Goal: Communication & Community: Answer question/provide support

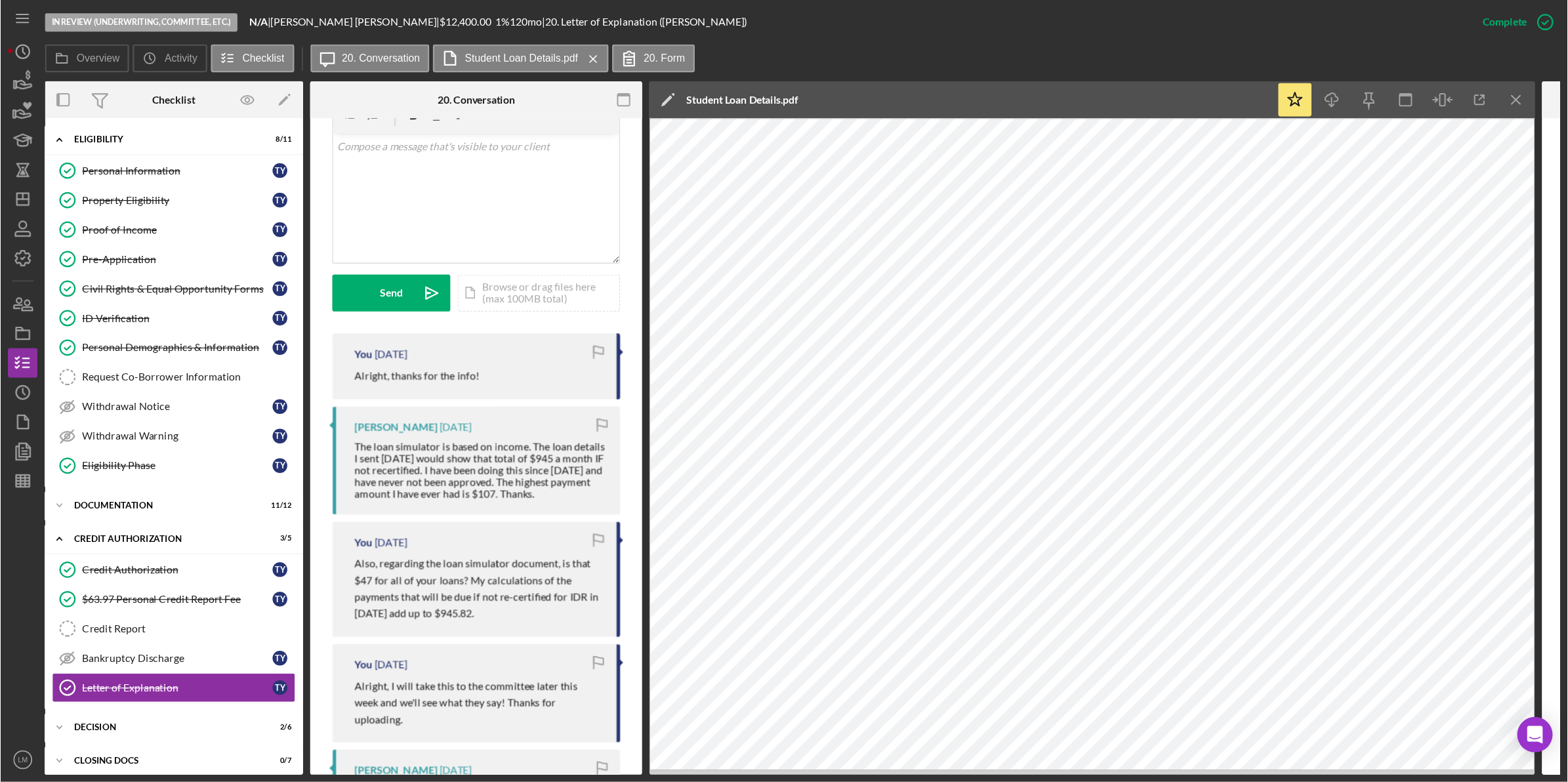
scroll to position [260, 0]
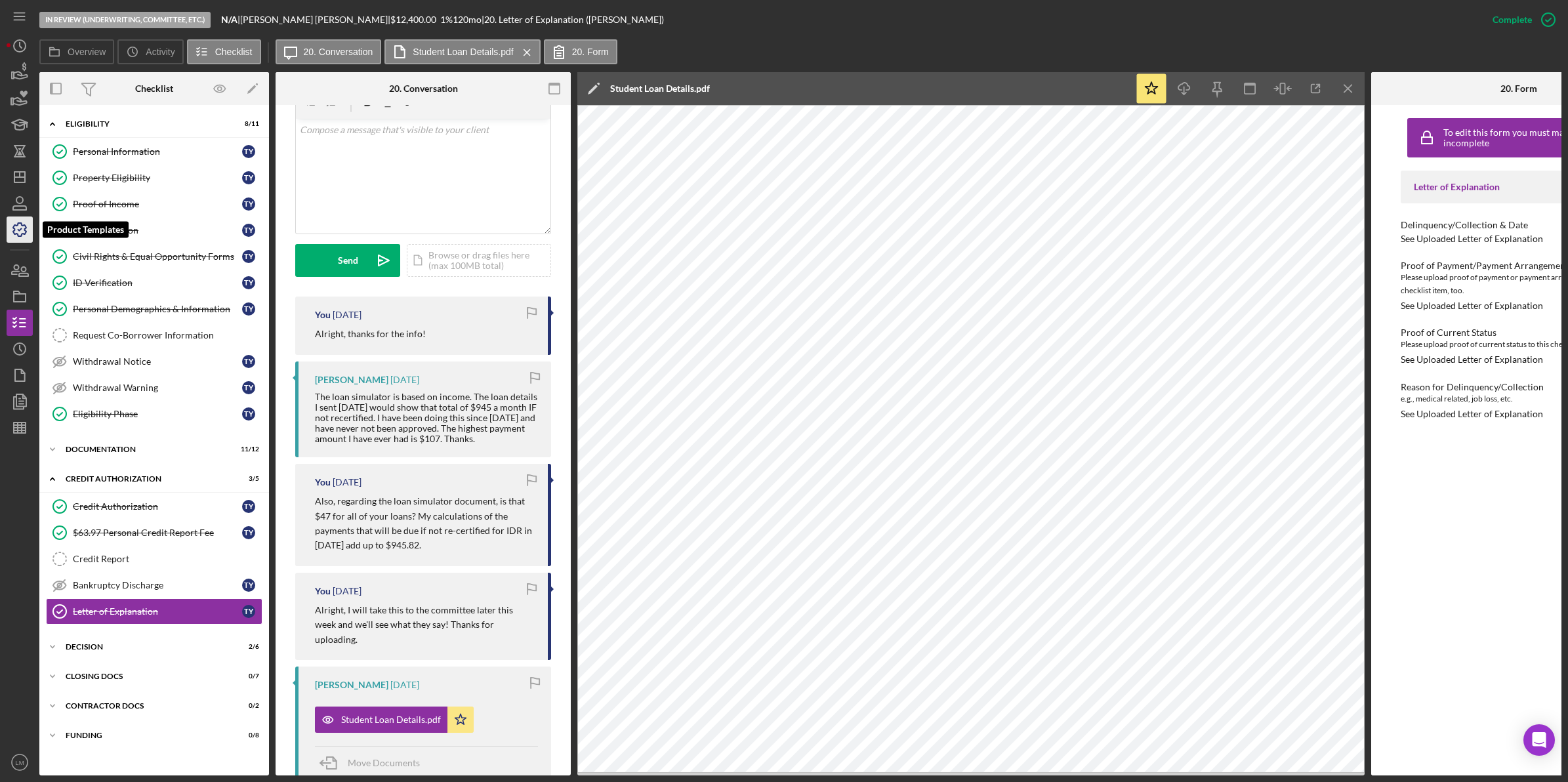
click at [14, 224] on icon "button" at bounding box center [20, 230] width 33 height 33
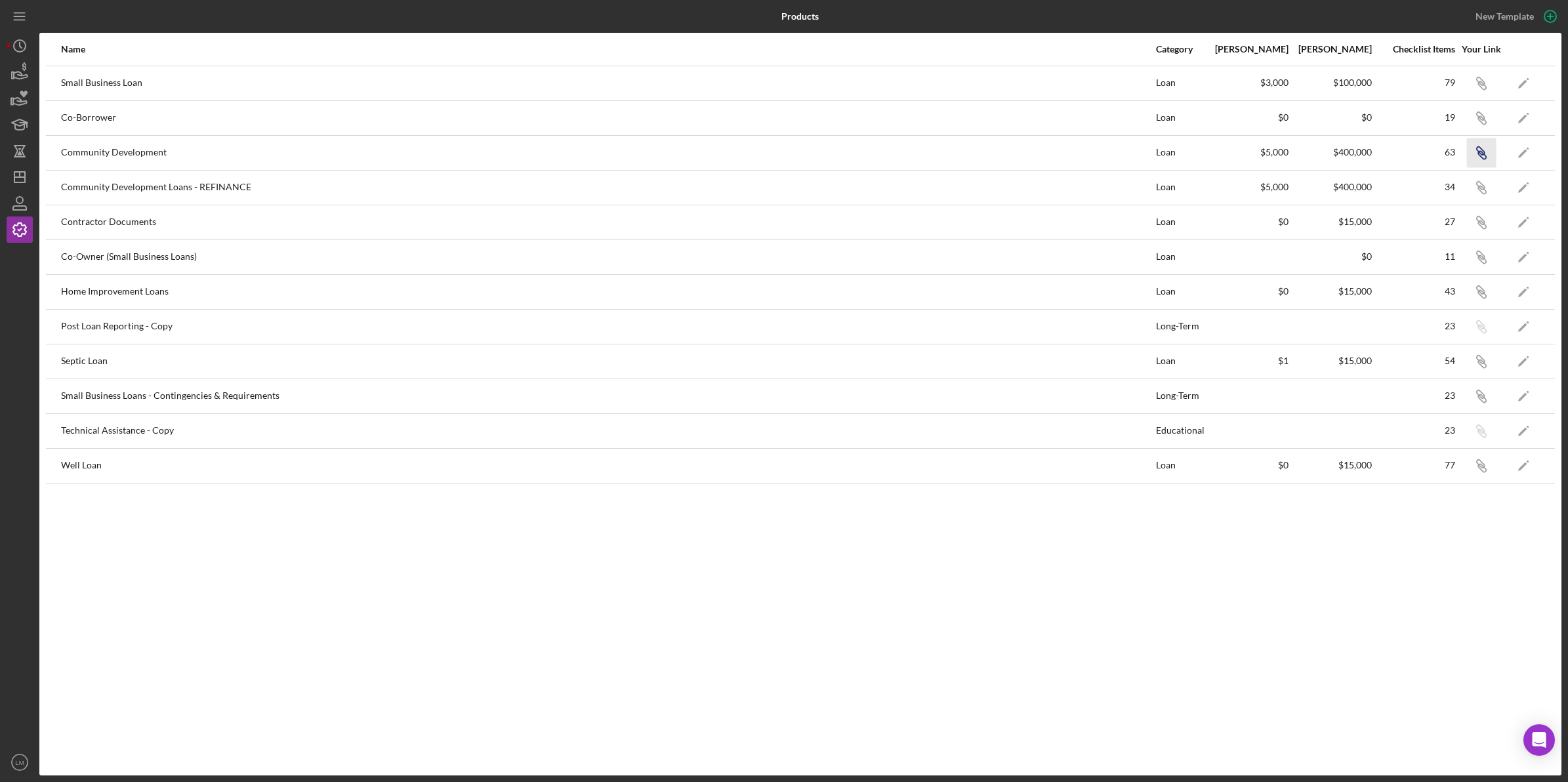
click at [1003, 90] on icon "button" at bounding box center [1481, 85] width 7 height 7
click at [23, 169] on icon "Icon/Dashboard" at bounding box center [20, 177] width 33 height 33
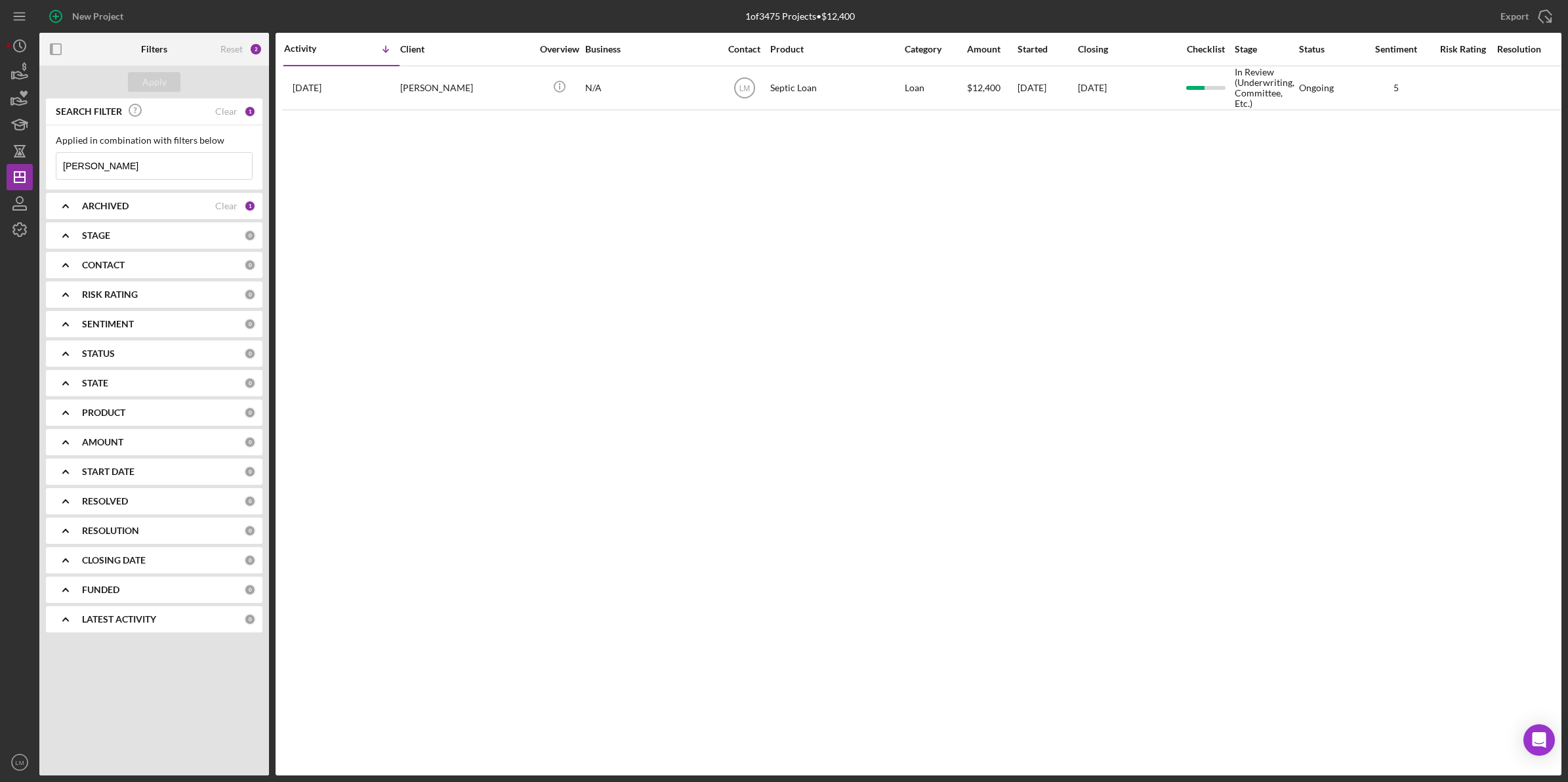
click at [238, 55] on div "Reset 2" at bounding box center [241, 50] width 42 height 33
click at [238, 45] on div "Reset" at bounding box center [231, 49] width 22 height 11
click at [146, 82] on div "Apply" at bounding box center [154, 82] width 24 height 20
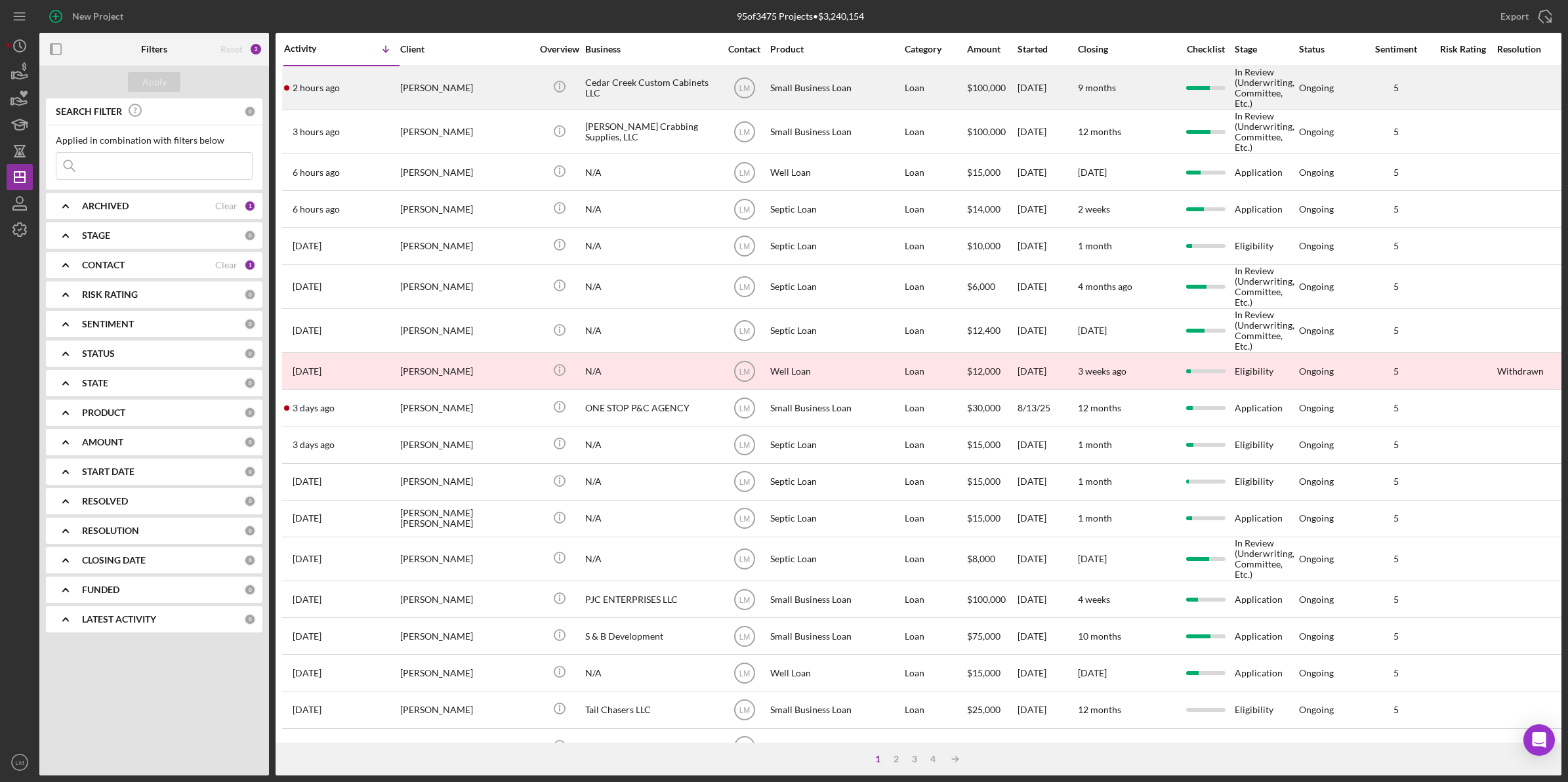
click at [447, 85] on div "[PERSON_NAME]" at bounding box center [466, 88] width 131 height 42
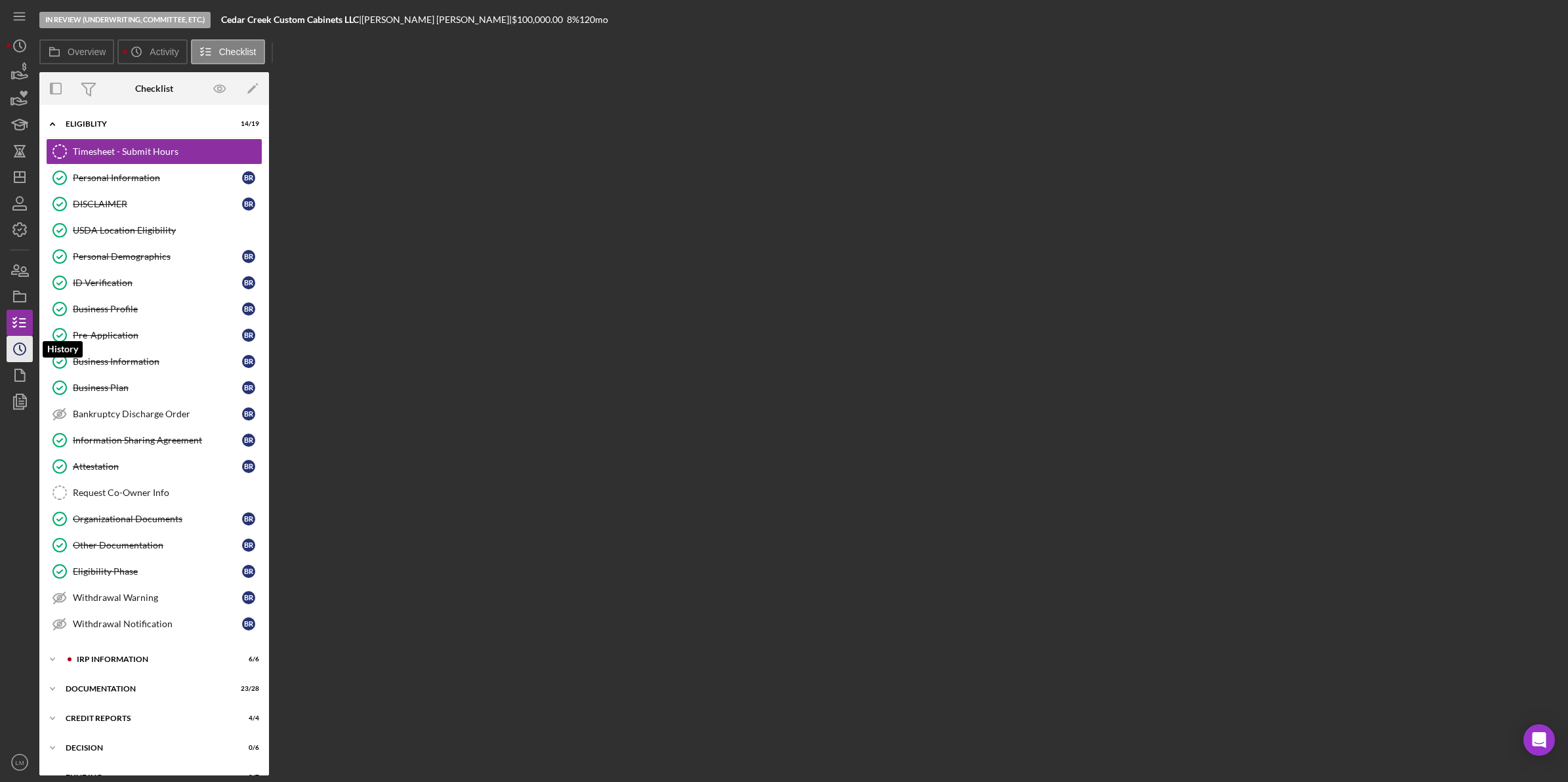
click at [23, 352] on icon "Icon/History" at bounding box center [20, 349] width 33 height 33
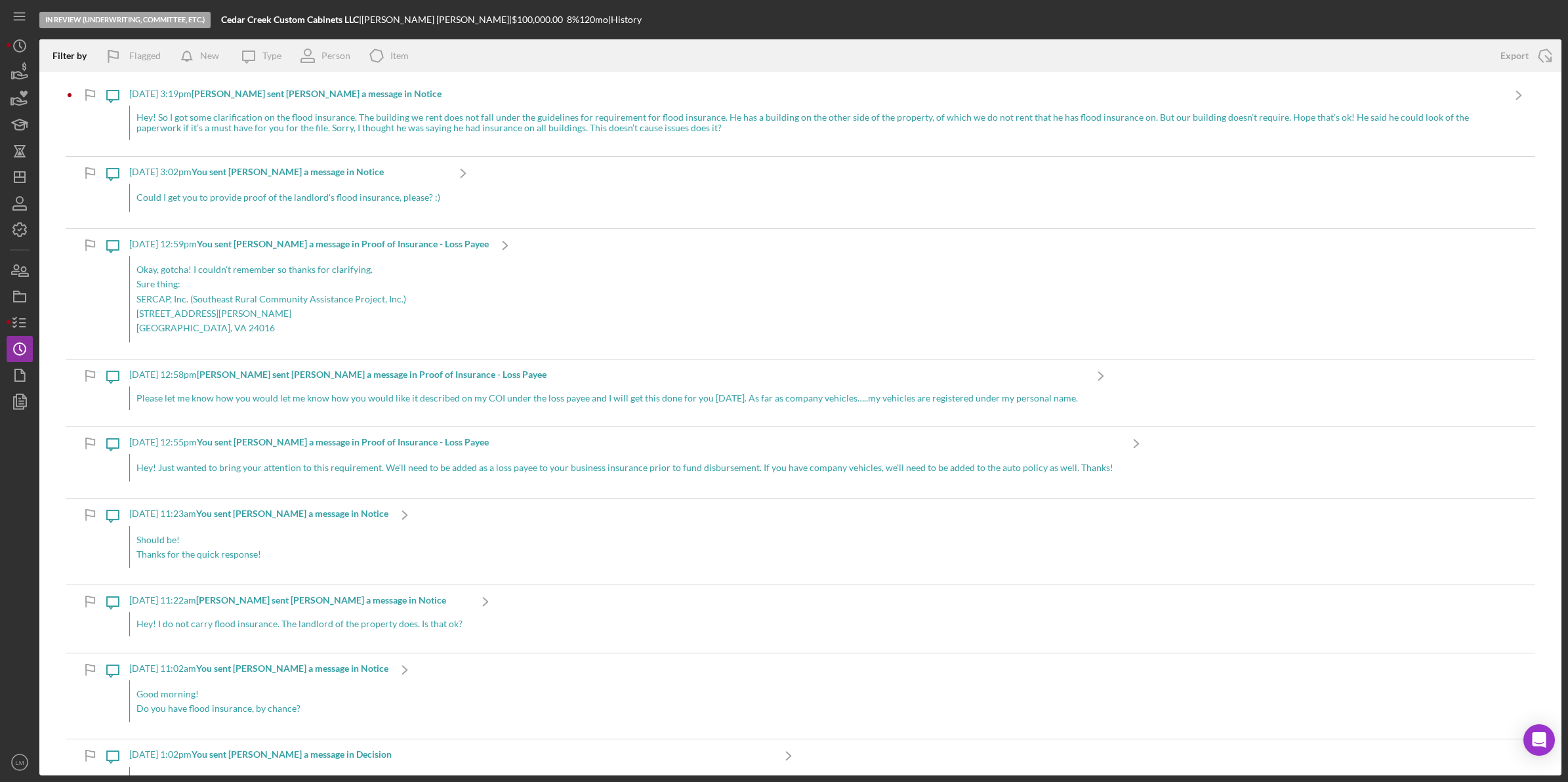
click at [293, 134] on div "Hey! So I got some clarification on the flood insurance. The building we rent d…" at bounding box center [815, 122] width 1373 height 34
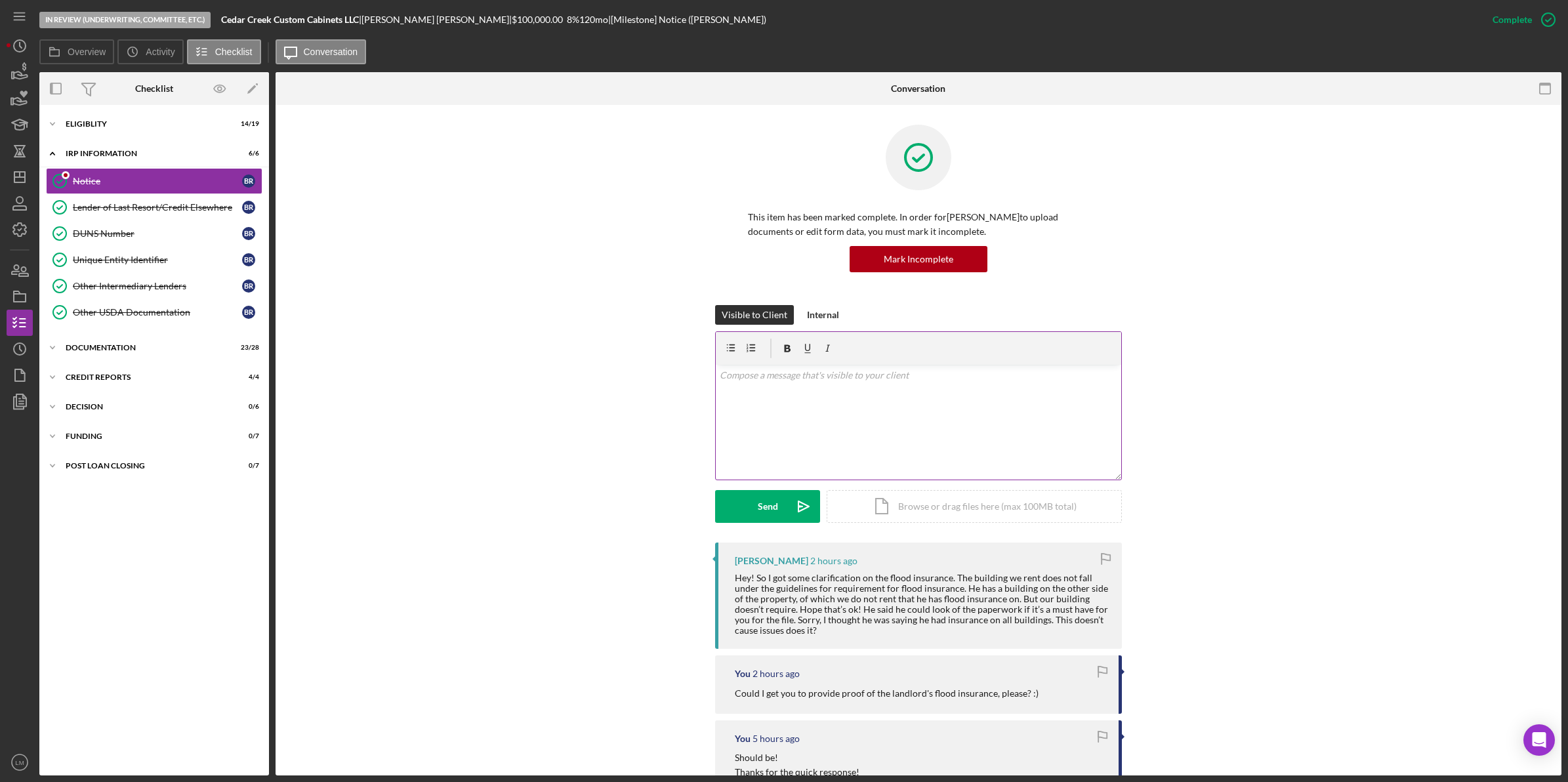
click at [961, 425] on div "v Color teal Color pink Remove color Add row above Add row below Add column bef…" at bounding box center [917, 422] width 405 height 115
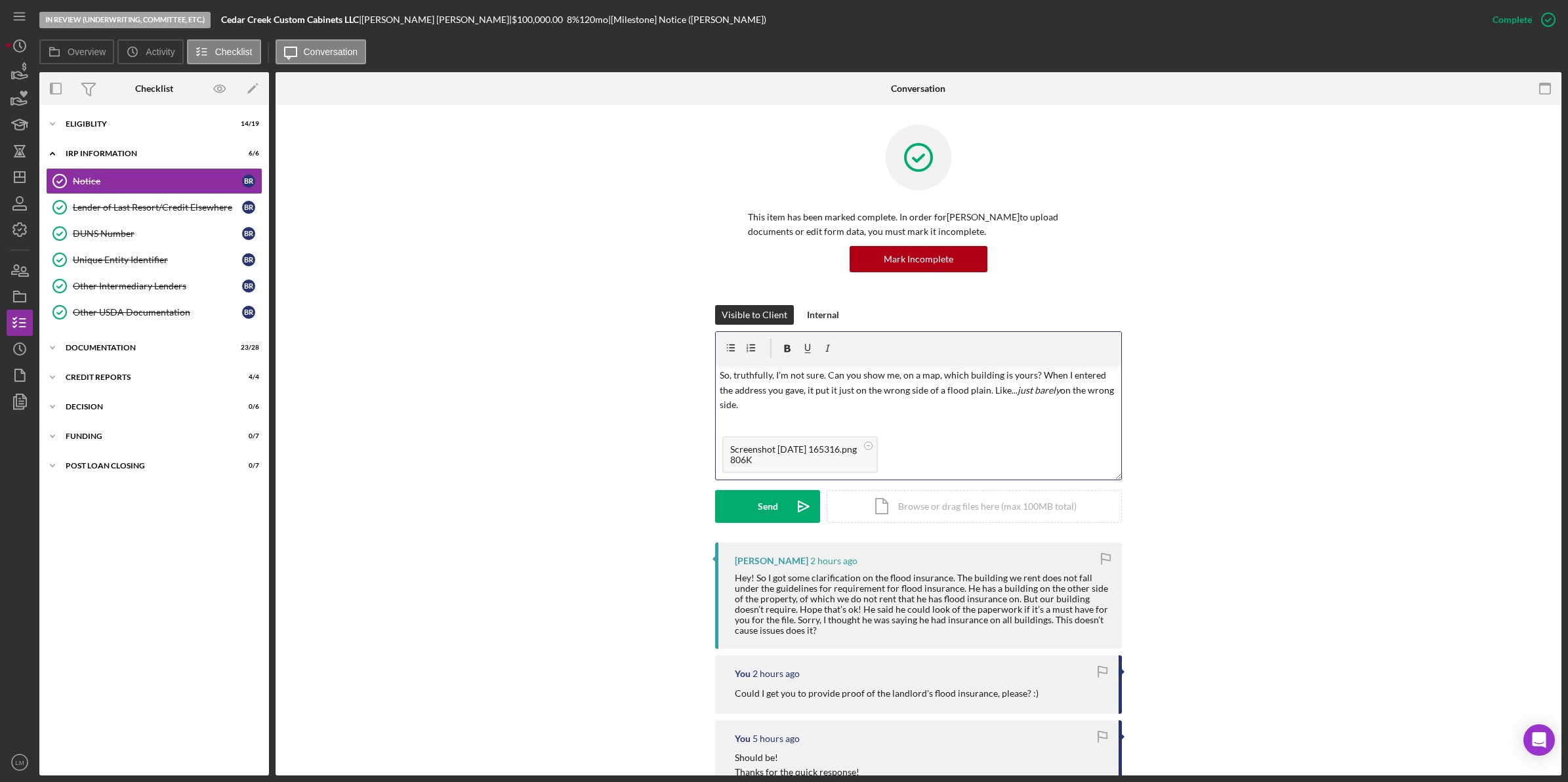
click at [822, 382] on p "So, truthfully, I'm not sure. Can you show me, on a map, which building is your…" at bounding box center [918, 390] width 398 height 44
click at [1003, 418] on p "Can you show me, on a map, which building is yours? When I entered the address …" at bounding box center [918, 413] width 398 height 30
click at [782, 496] on button "Send Icon/icon-invite-send" at bounding box center [767, 507] width 105 height 33
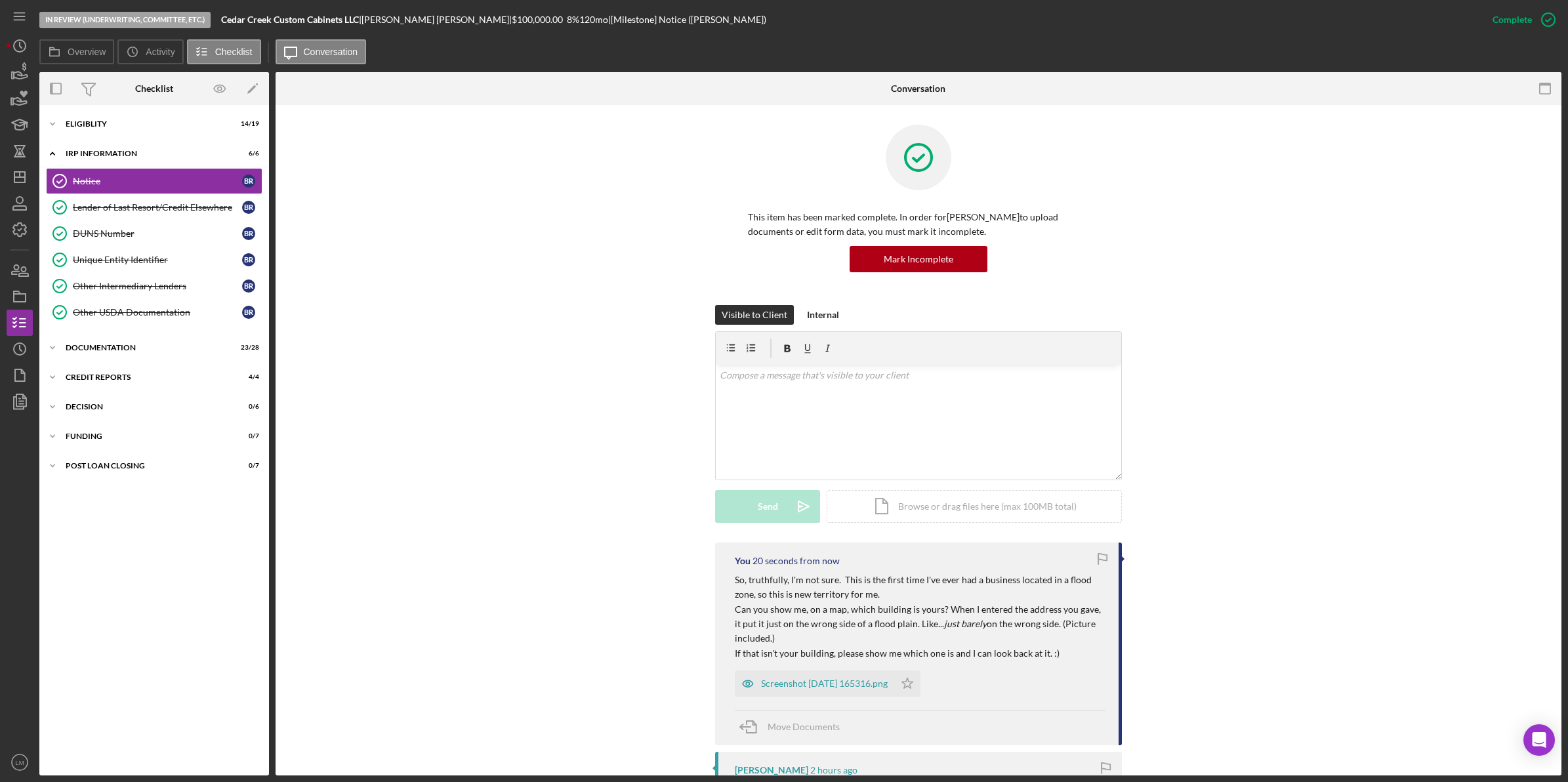
scroll to position [0, 0]
click at [909, 420] on div "v Color teal Color pink Remove color Add row above Add row below Add column bef…" at bounding box center [917, 422] width 405 height 115
click at [795, 500] on div "Visible to Client Internal v Color teal Color pink Remove color Add row above A…" at bounding box center [918, 424] width 407 height 238
click at [880, 377] on p "Either way, I don't anticipate it being a huge problem, but it might make thing…" at bounding box center [918, 383] width 398 height 30
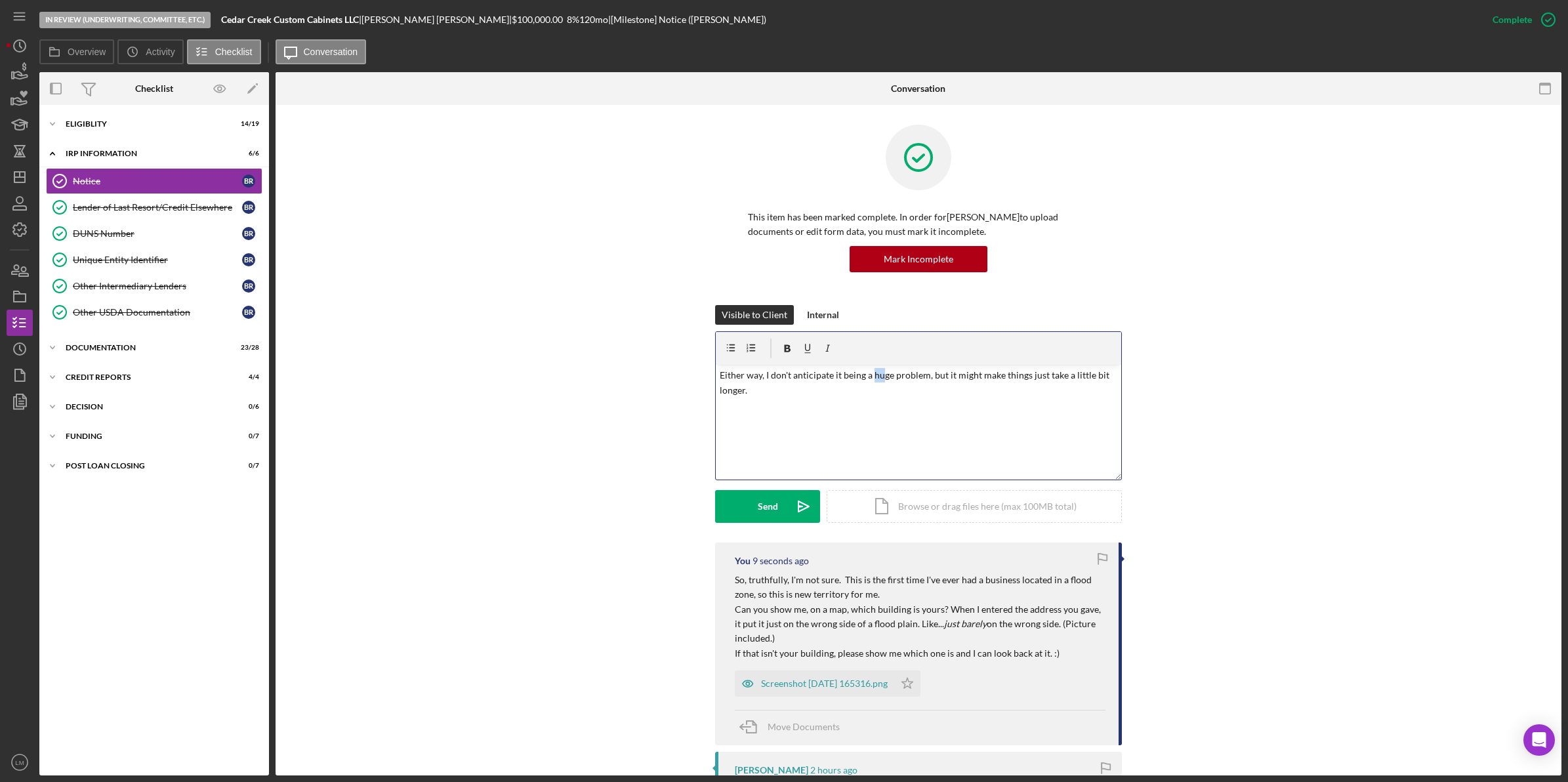
click at [880, 378] on p "Either way, I don't anticipate it being a huge problem, but it might make thing…" at bounding box center [918, 383] width 398 height 30
click at [769, 493] on div "Send" at bounding box center [767, 507] width 21 height 33
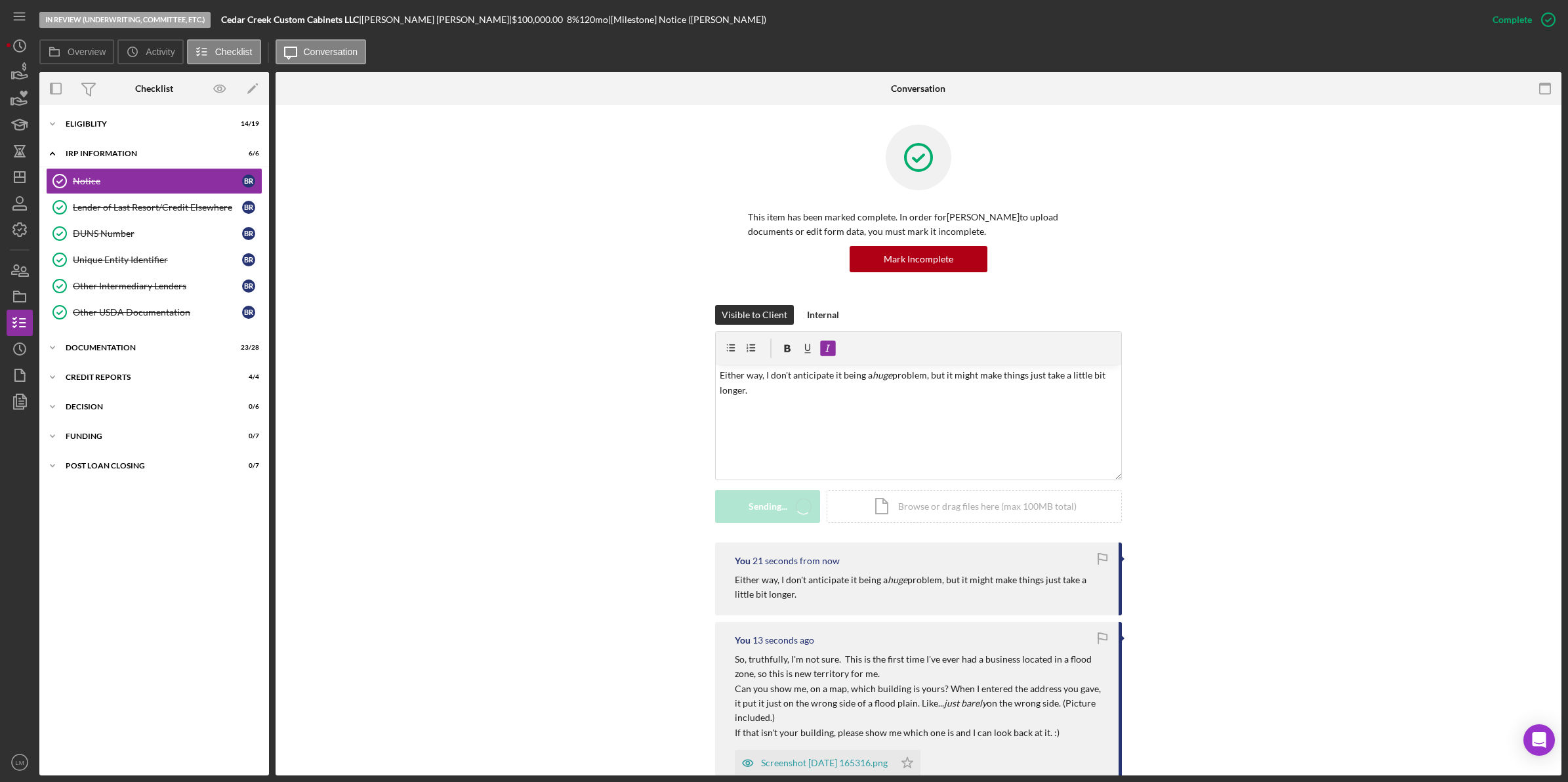
click at [12, 184] on icon "Icon/Dashboard" at bounding box center [20, 177] width 33 height 33
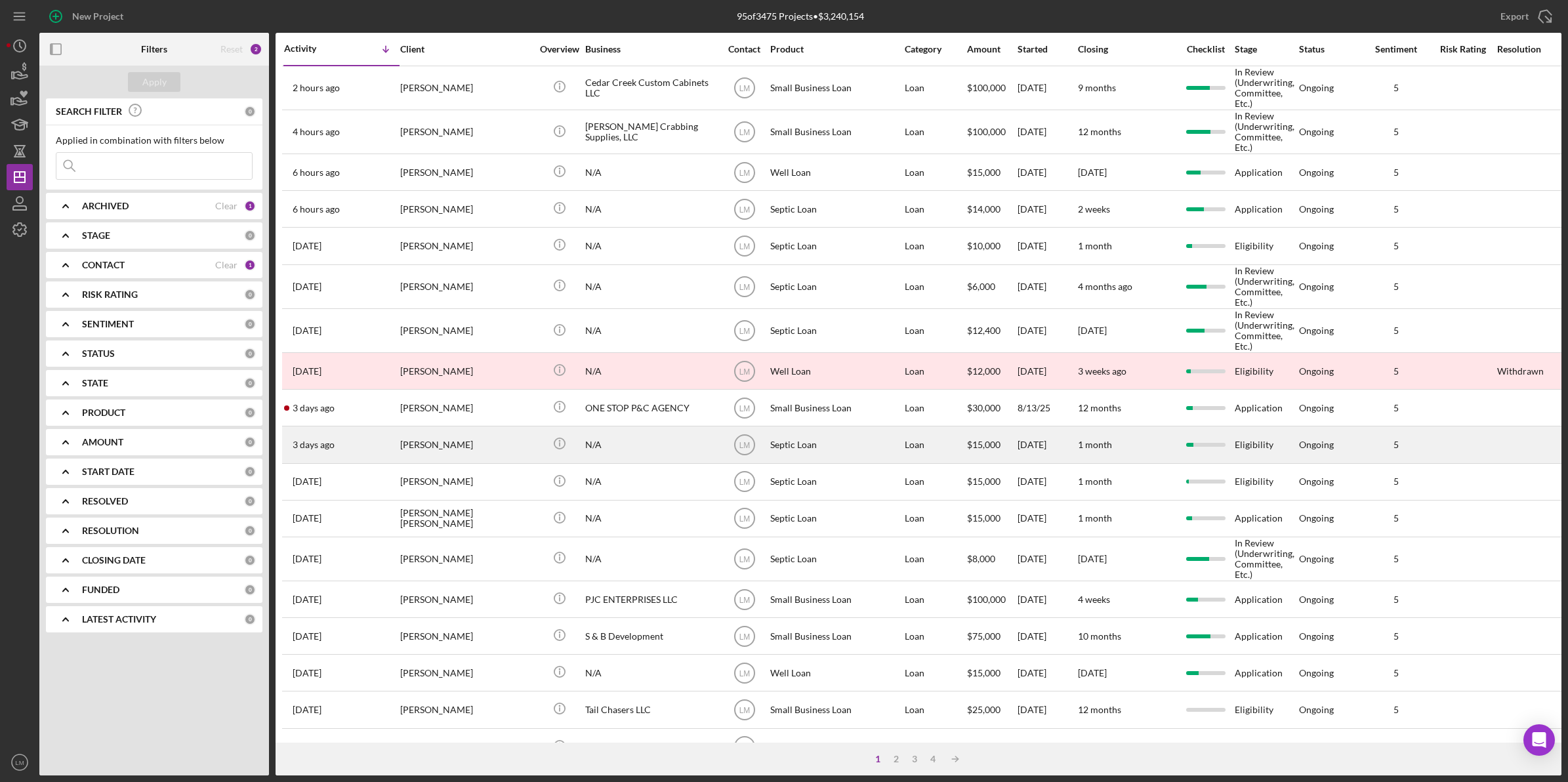
click at [496, 429] on td "[PERSON_NAME]" at bounding box center [467, 444] width 134 height 36
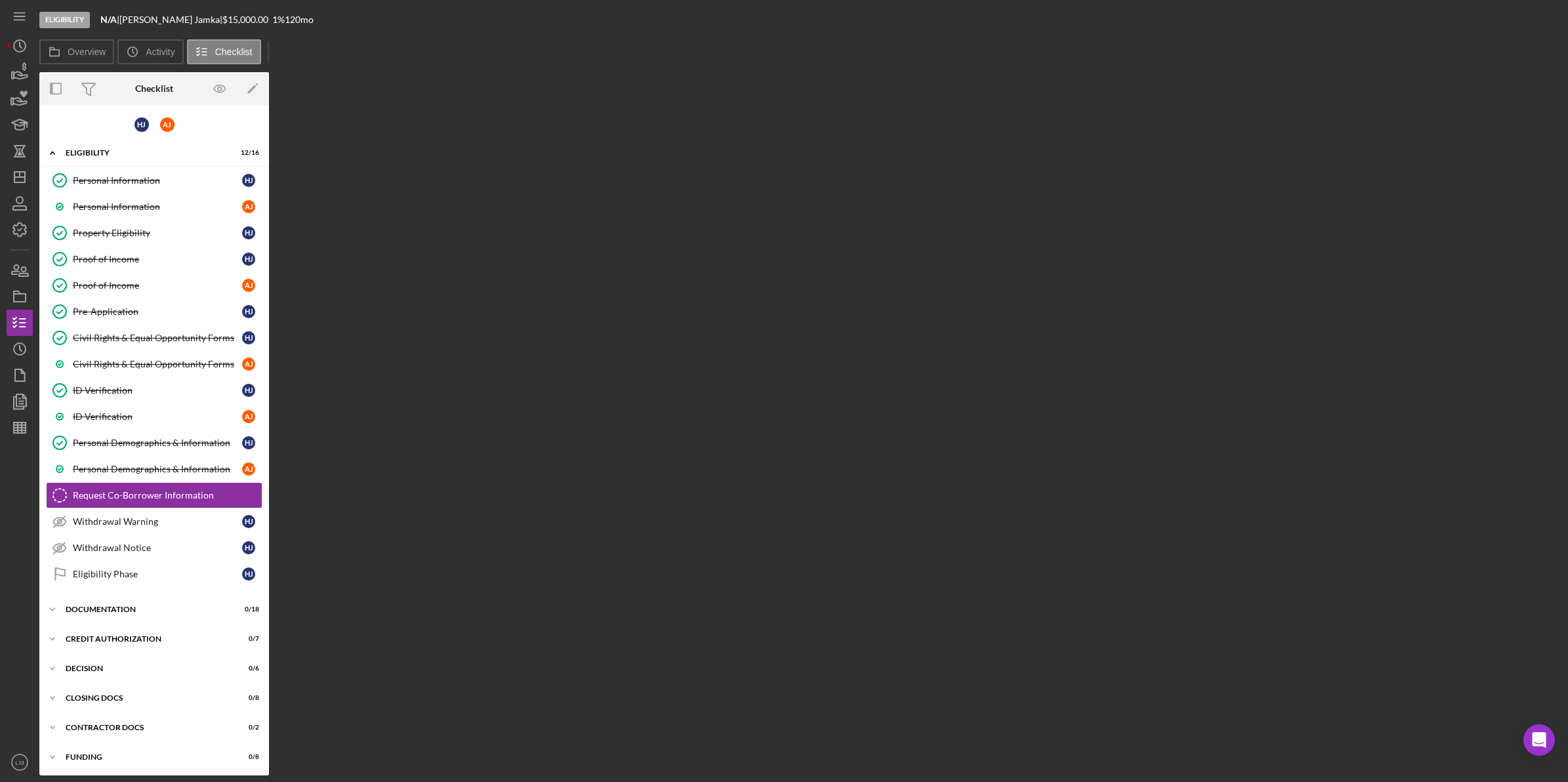
scroll to position [7, 0]
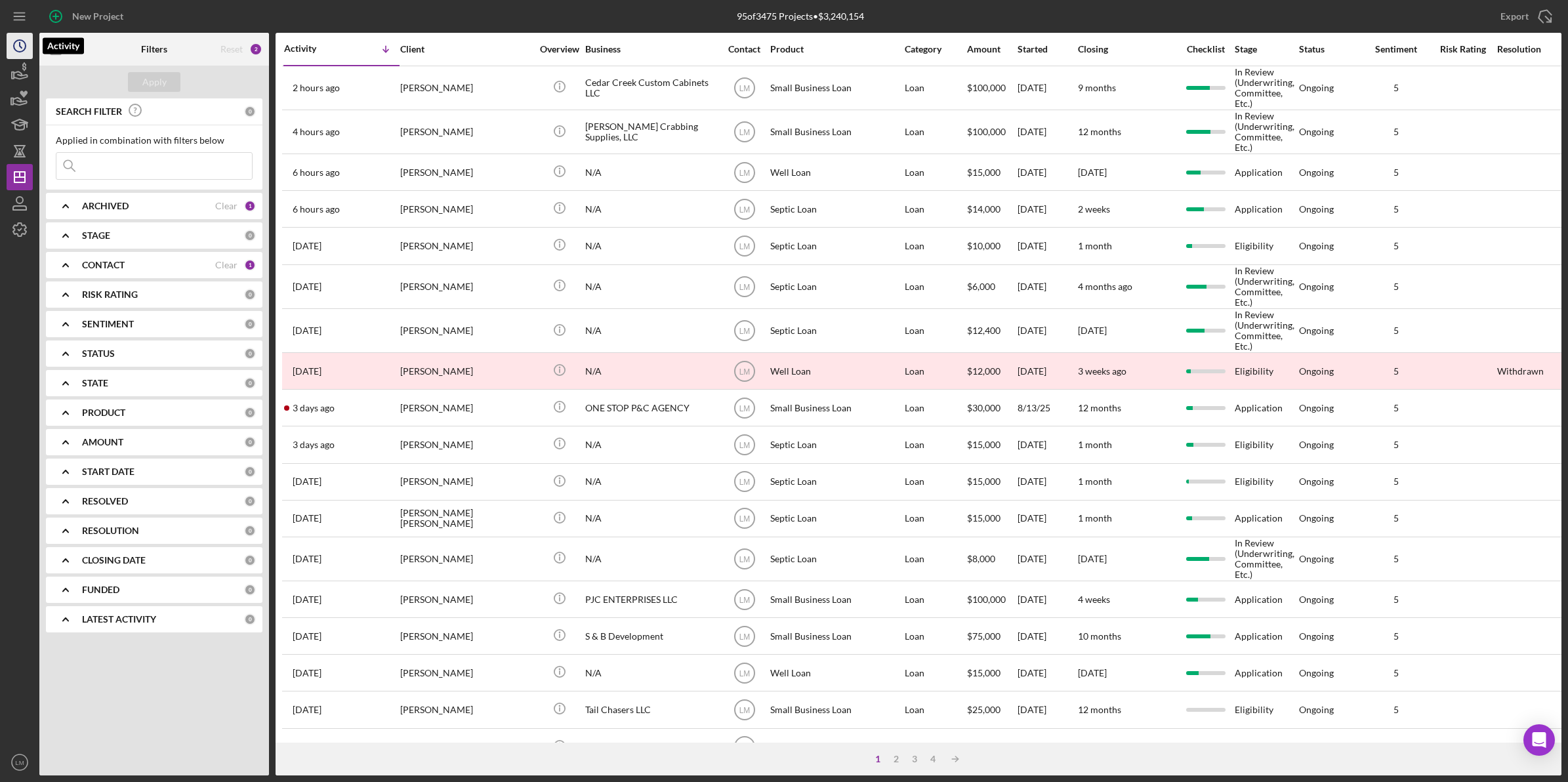
click at [14, 49] on circle "button" at bounding box center [20, 46] width 12 height 12
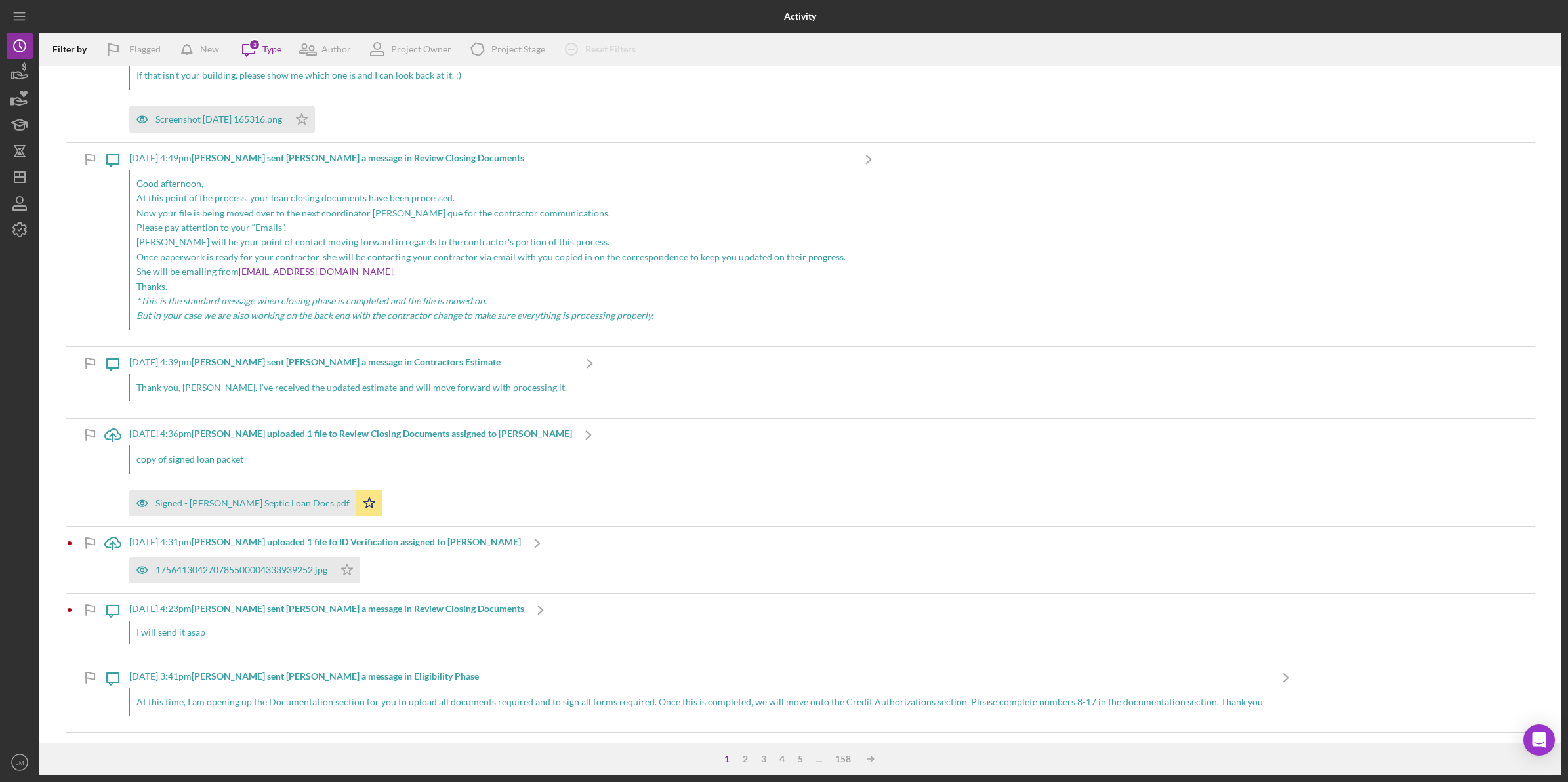
scroll to position [164, 0]
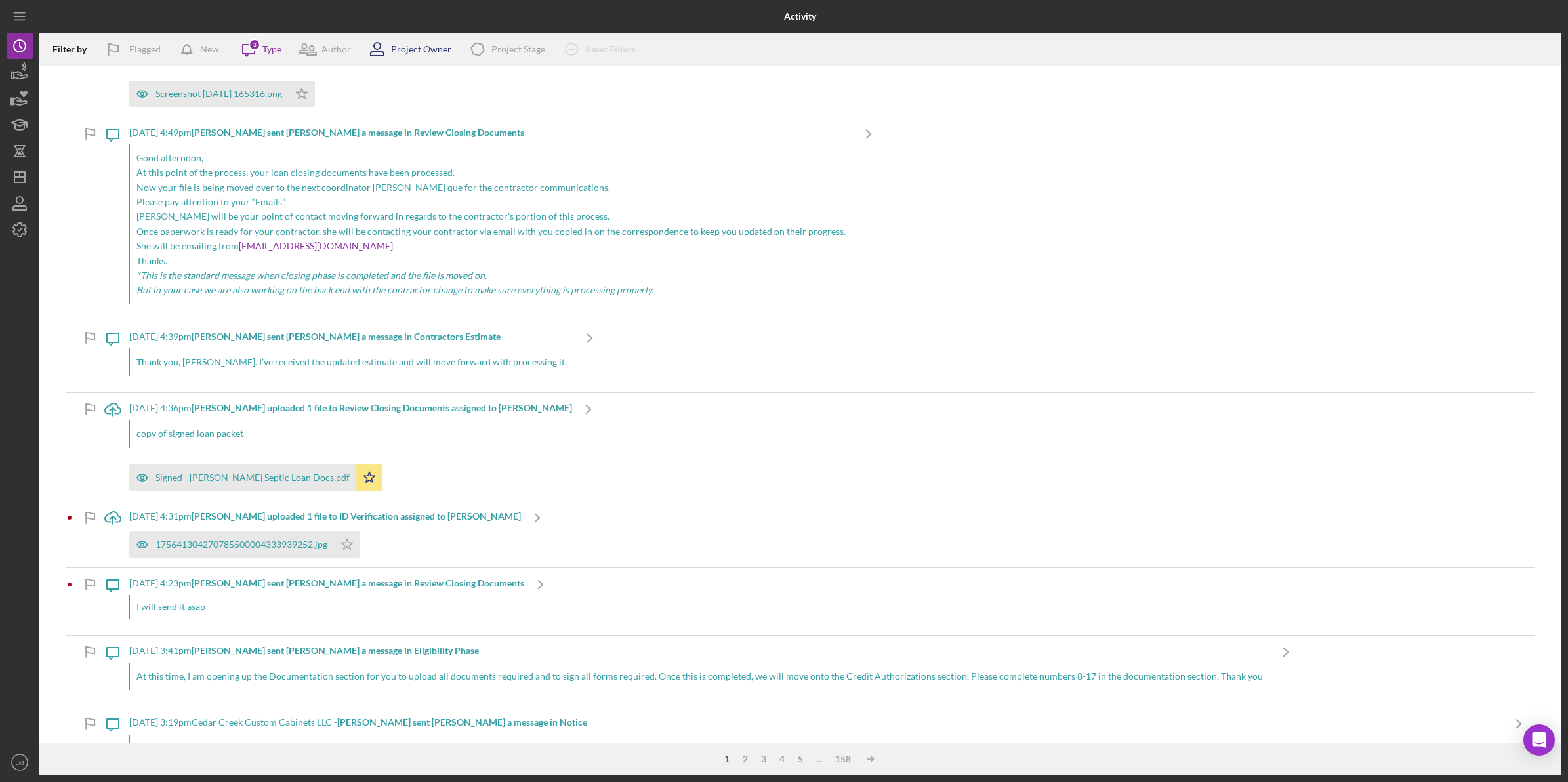
click at [420, 47] on div "Project Owner" at bounding box center [421, 49] width 60 height 11
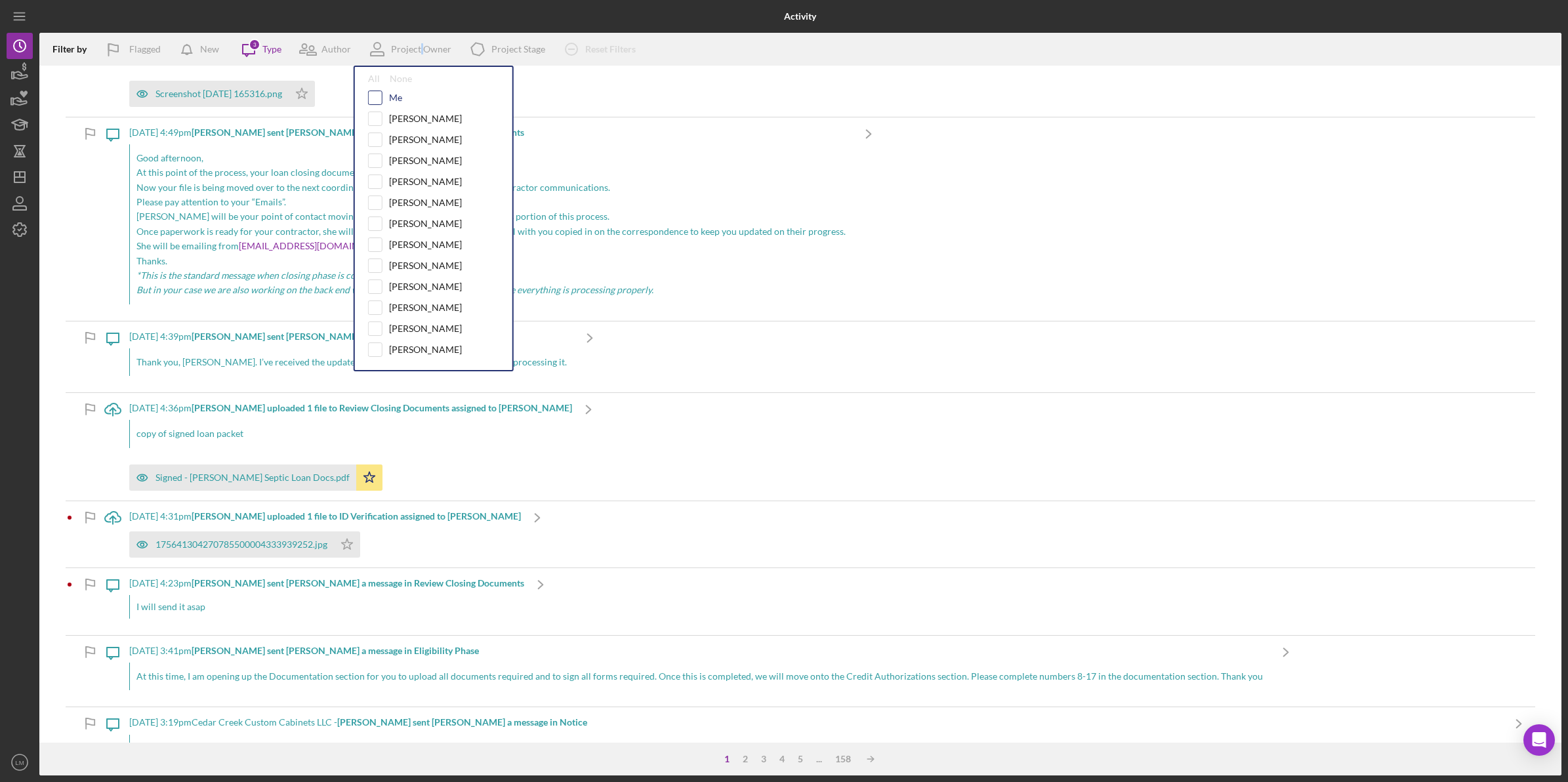
click at [377, 96] on input "checkbox" at bounding box center [375, 98] width 13 height 13
checkbox input "true"
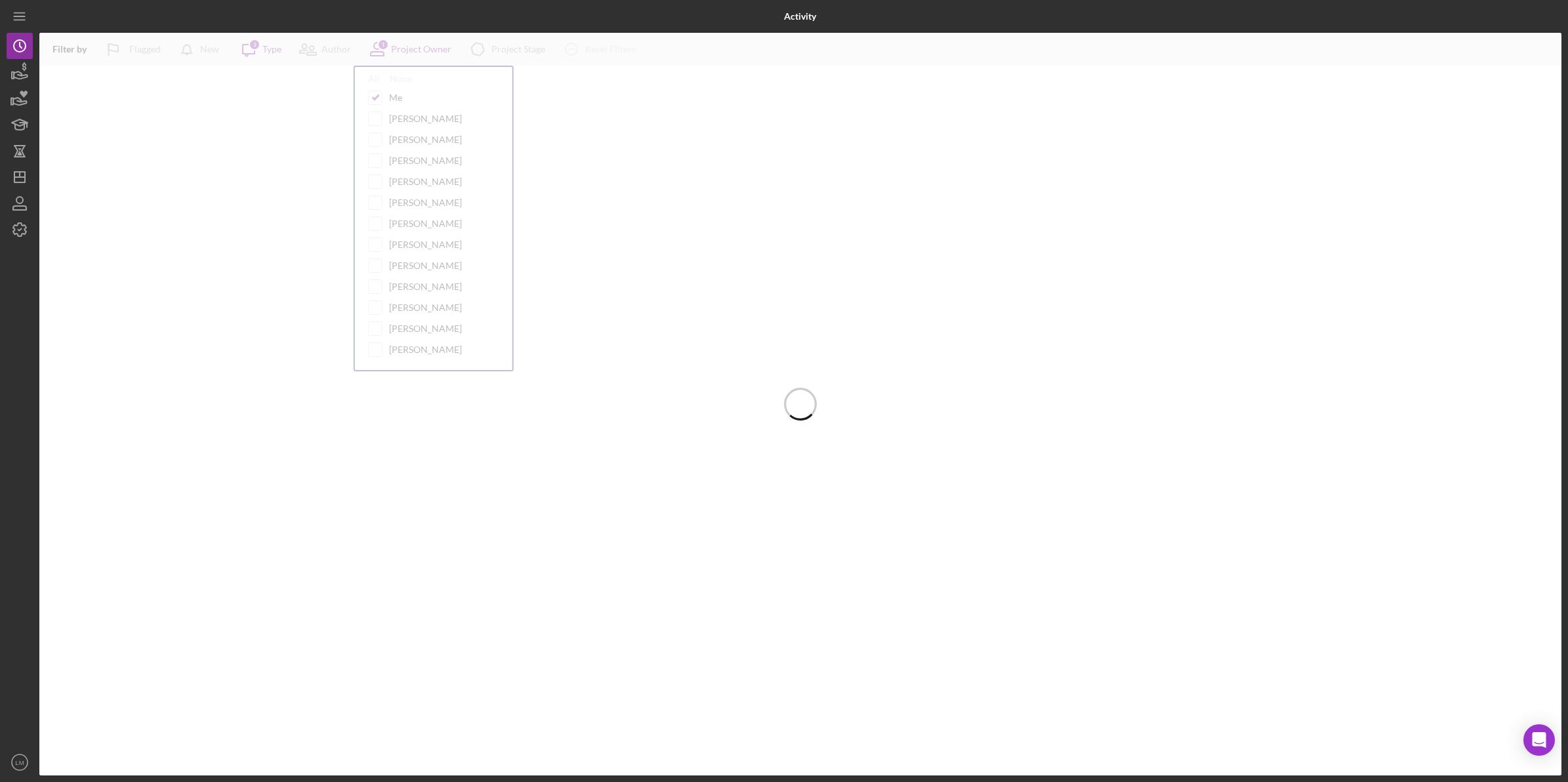
click at [608, 15] on div "Activity" at bounding box center [800, 17] width 507 height 33
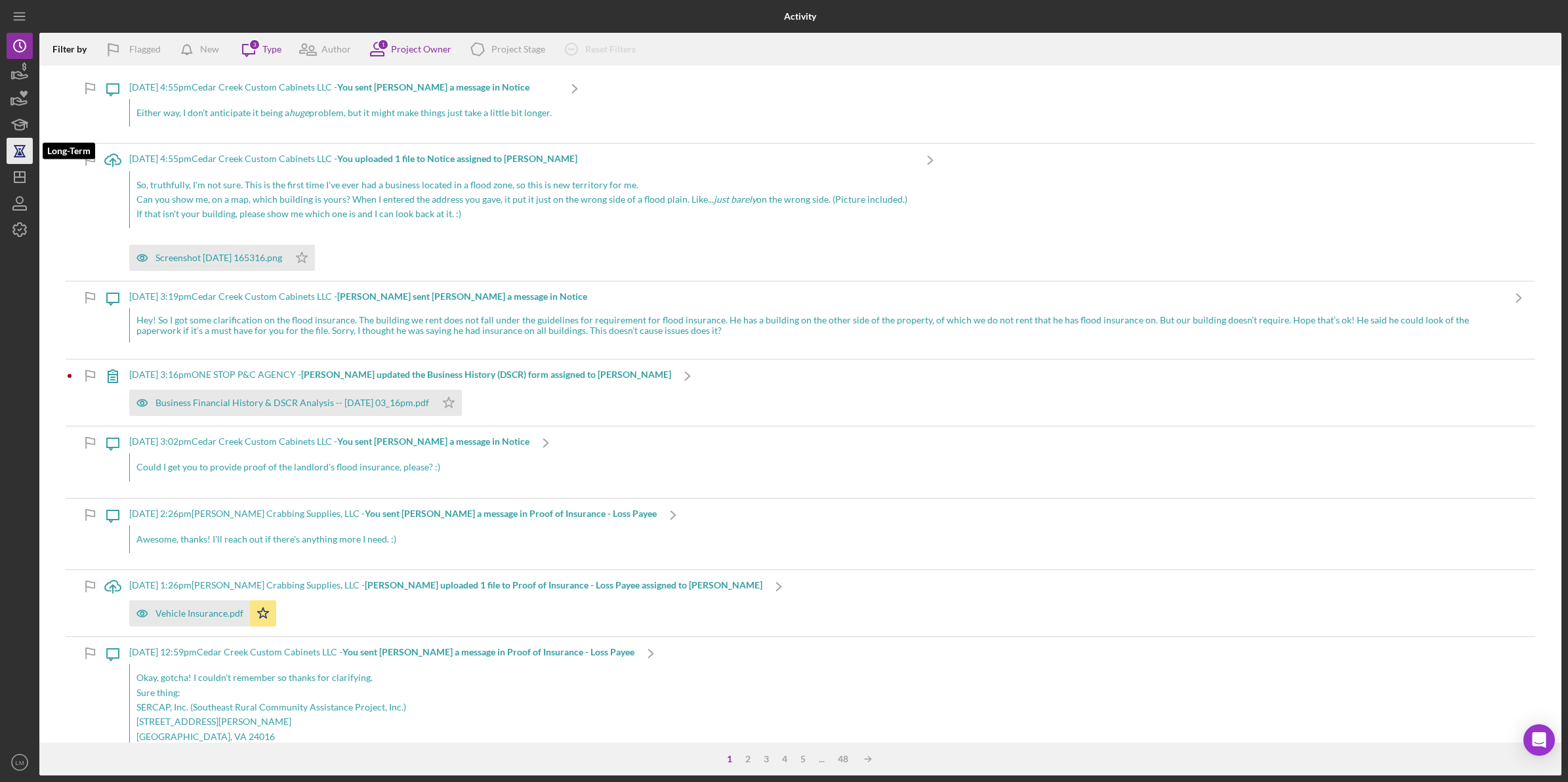
click at [13, 146] on icon "button" at bounding box center [20, 151] width 33 height 33
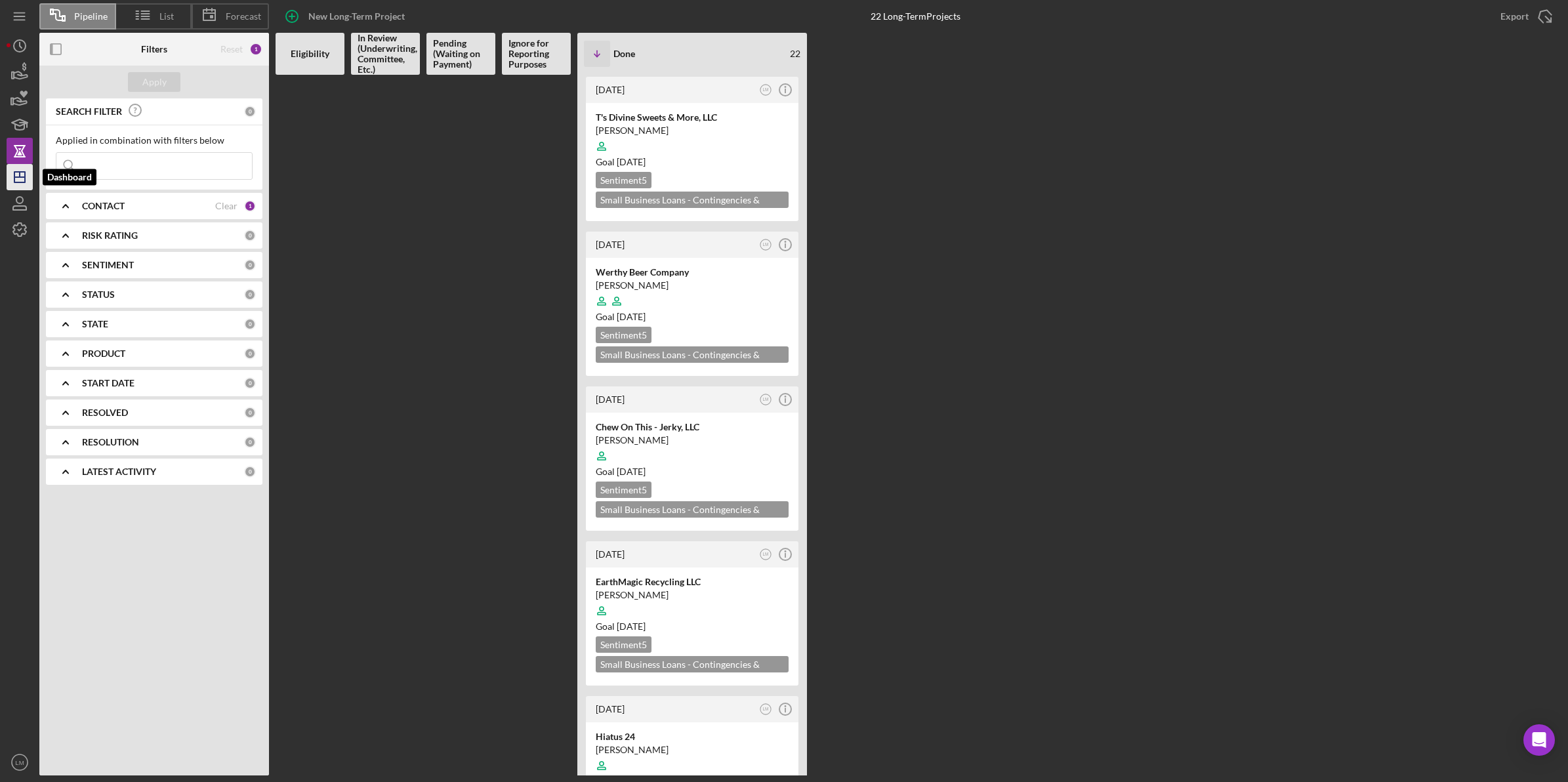
click at [14, 166] on icon "Icon/Dashboard" at bounding box center [20, 177] width 33 height 33
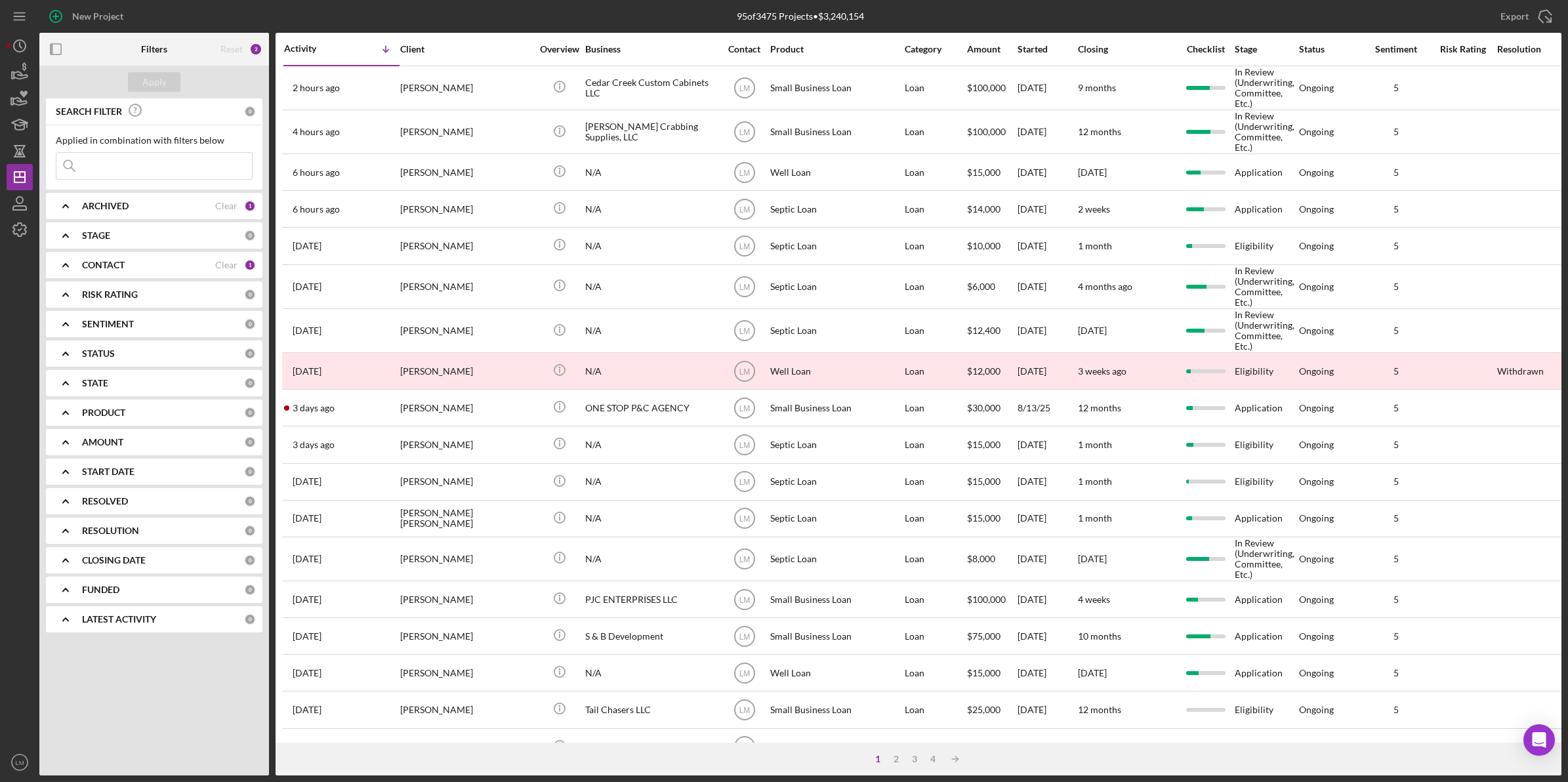
click at [329, 56] on div "Activity Icon/Table Sort Arrow" at bounding box center [341, 48] width 115 height 31
click at [366, 40] on div "Icon/Table Sort Arrow" at bounding box center [370, 50] width 58 height 27
click at [315, 46] on div "Activity" at bounding box center [313, 48] width 58 height 11
click at [312, 48] on div "Activity" at bounding box center [341, 49] width 115 height 11
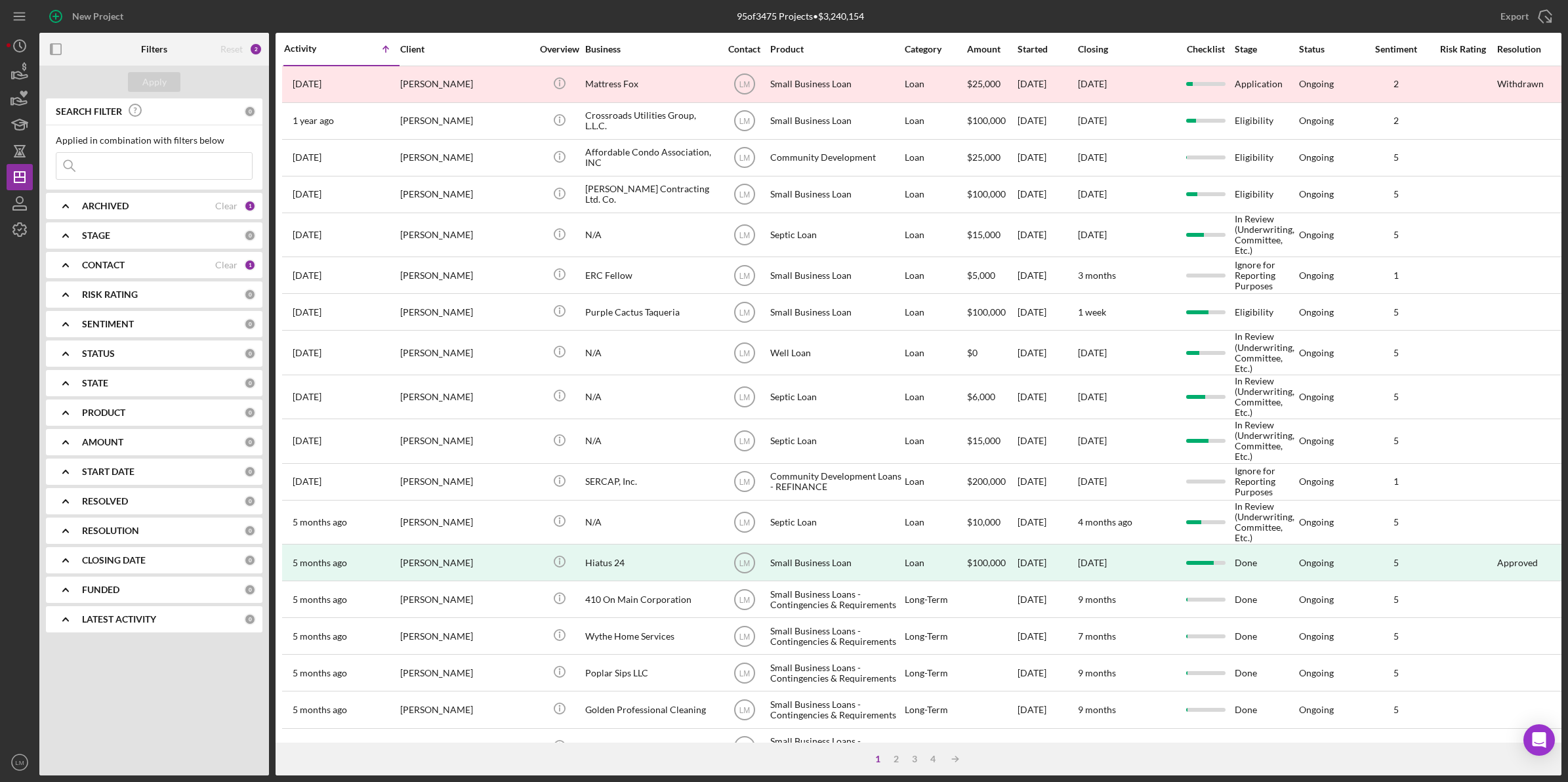
click at [315, 52] on div "Activity" at bounding box center [313, 48] width 58 height 11
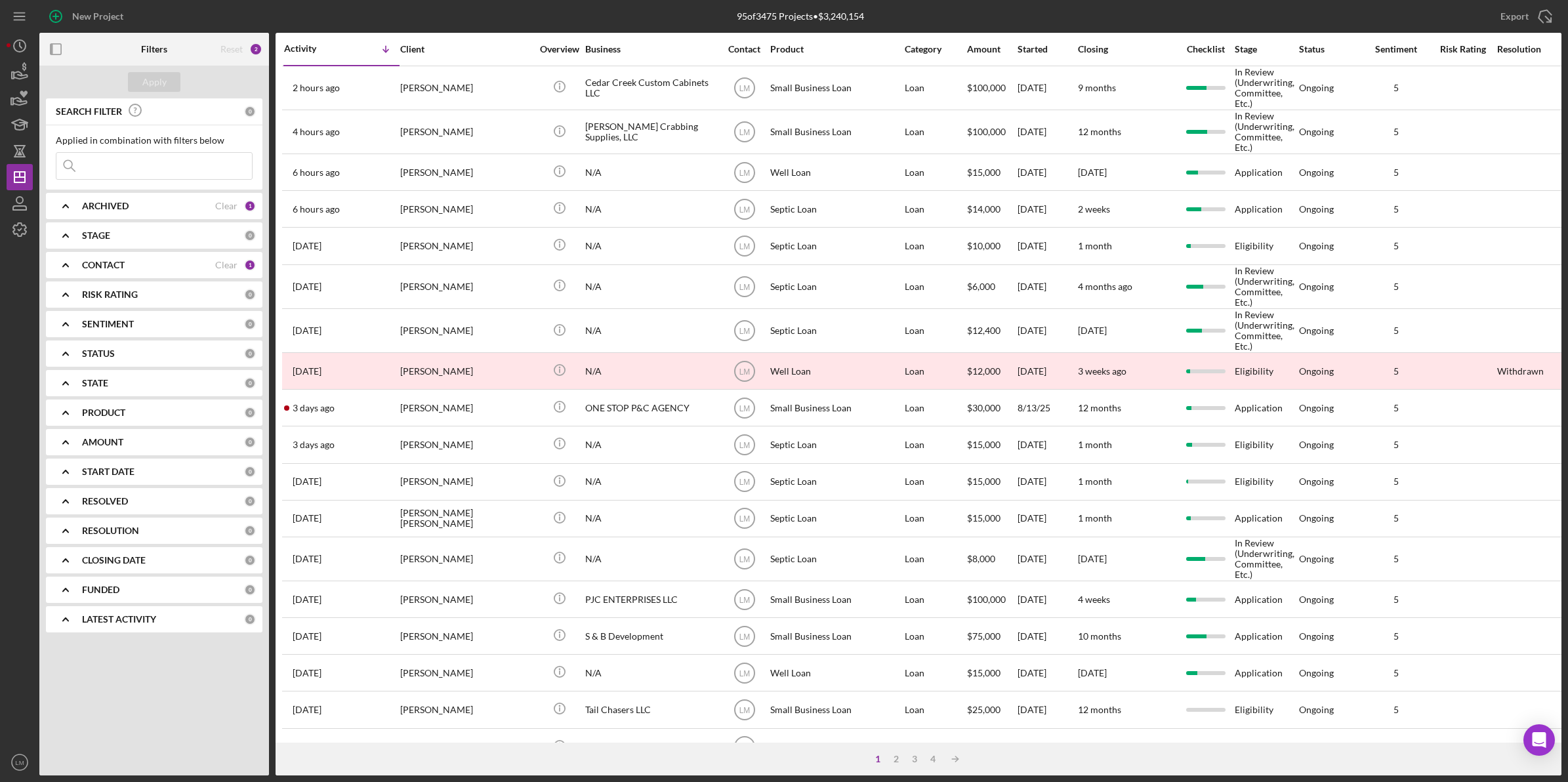
click at [362, 14] on div "New Project" at bounding box center [293, 17] width 507 height 33
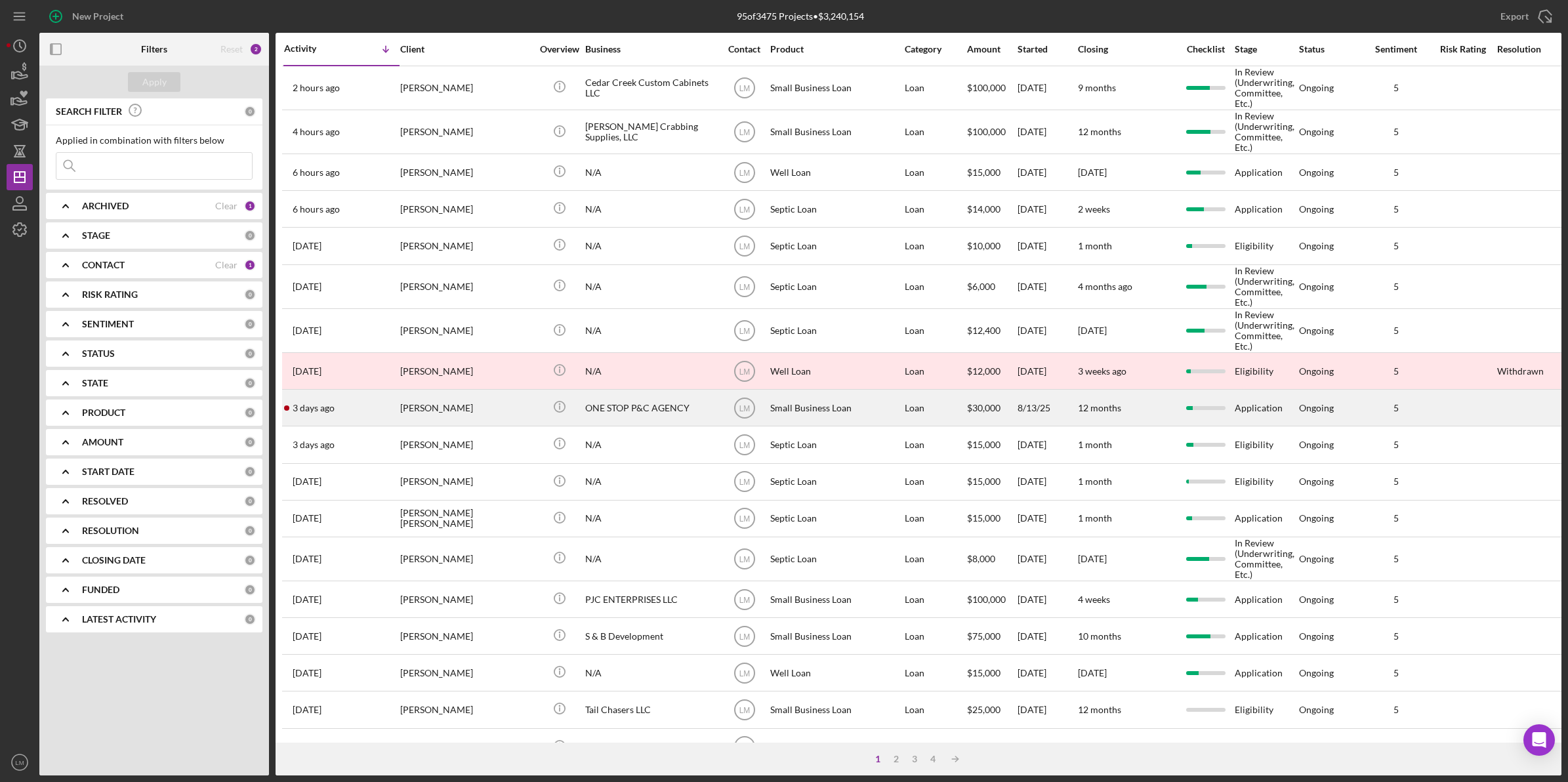
click at [525, 407] on div "[PERSON_NAME]" at bounding box center [466, 408] width 131 height 35
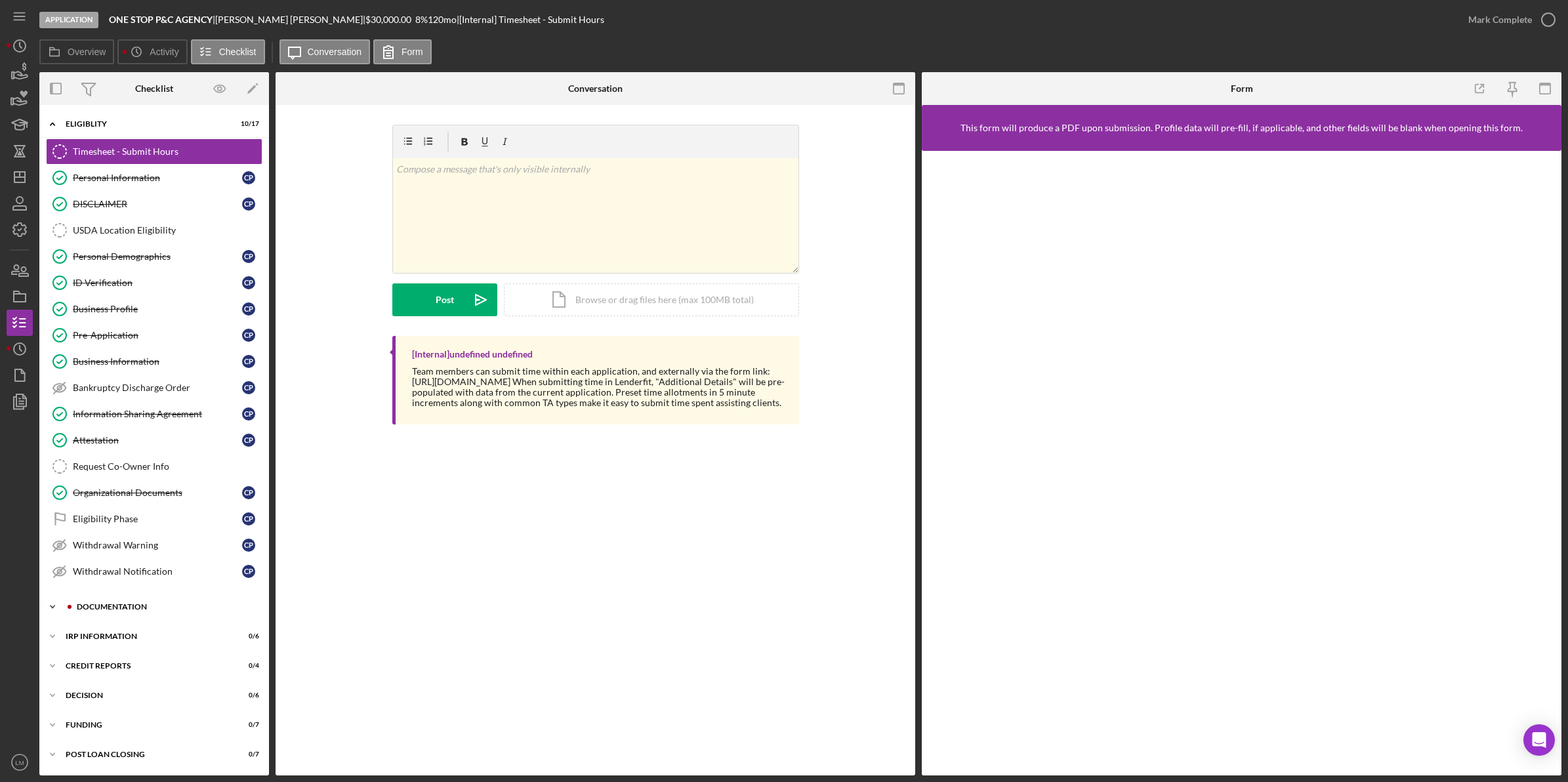
click at [148, 500] on div "Documentation" at bounding box center [165, 606] width 176 height 7
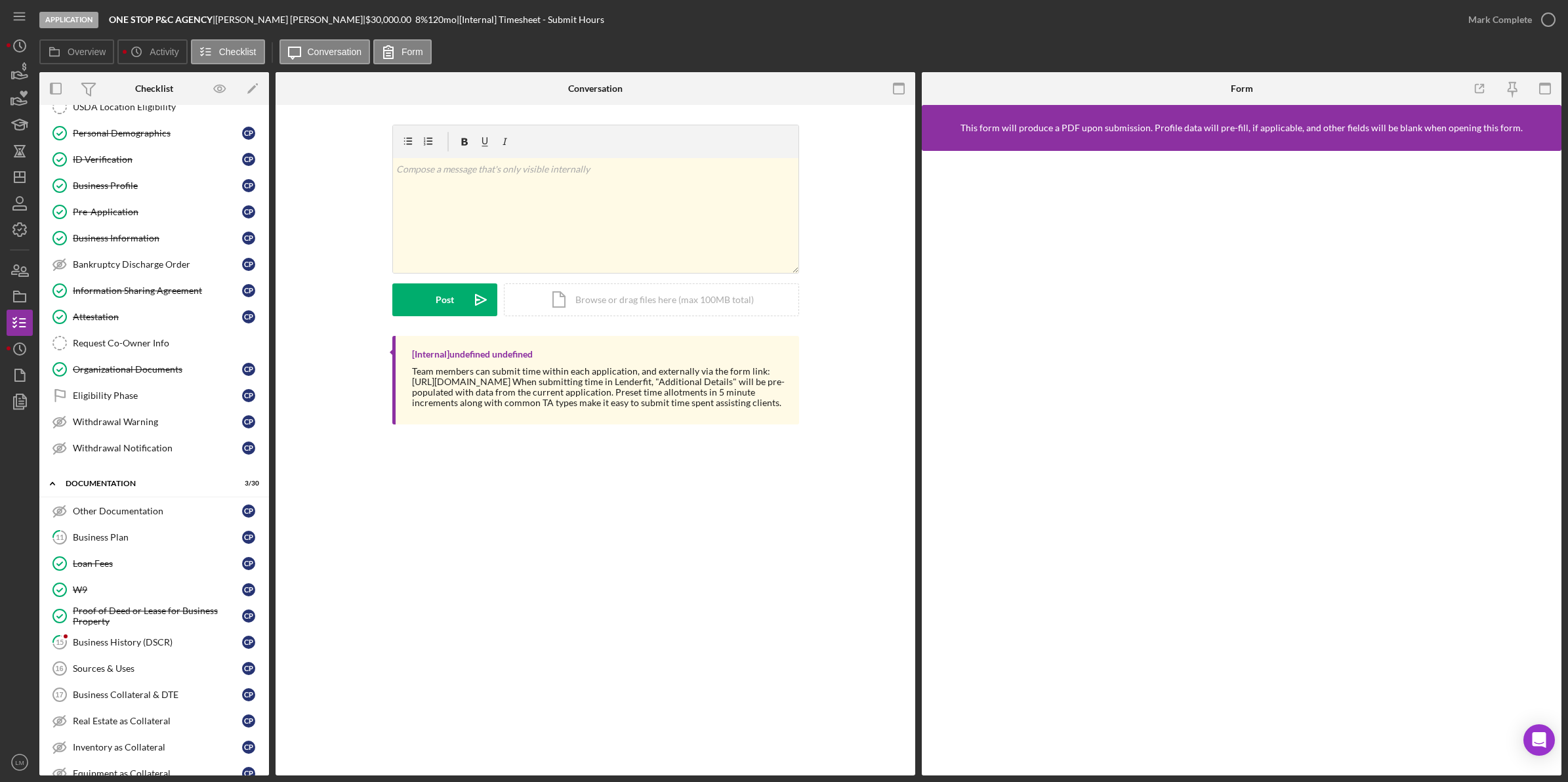
scroll to position [328, 0]
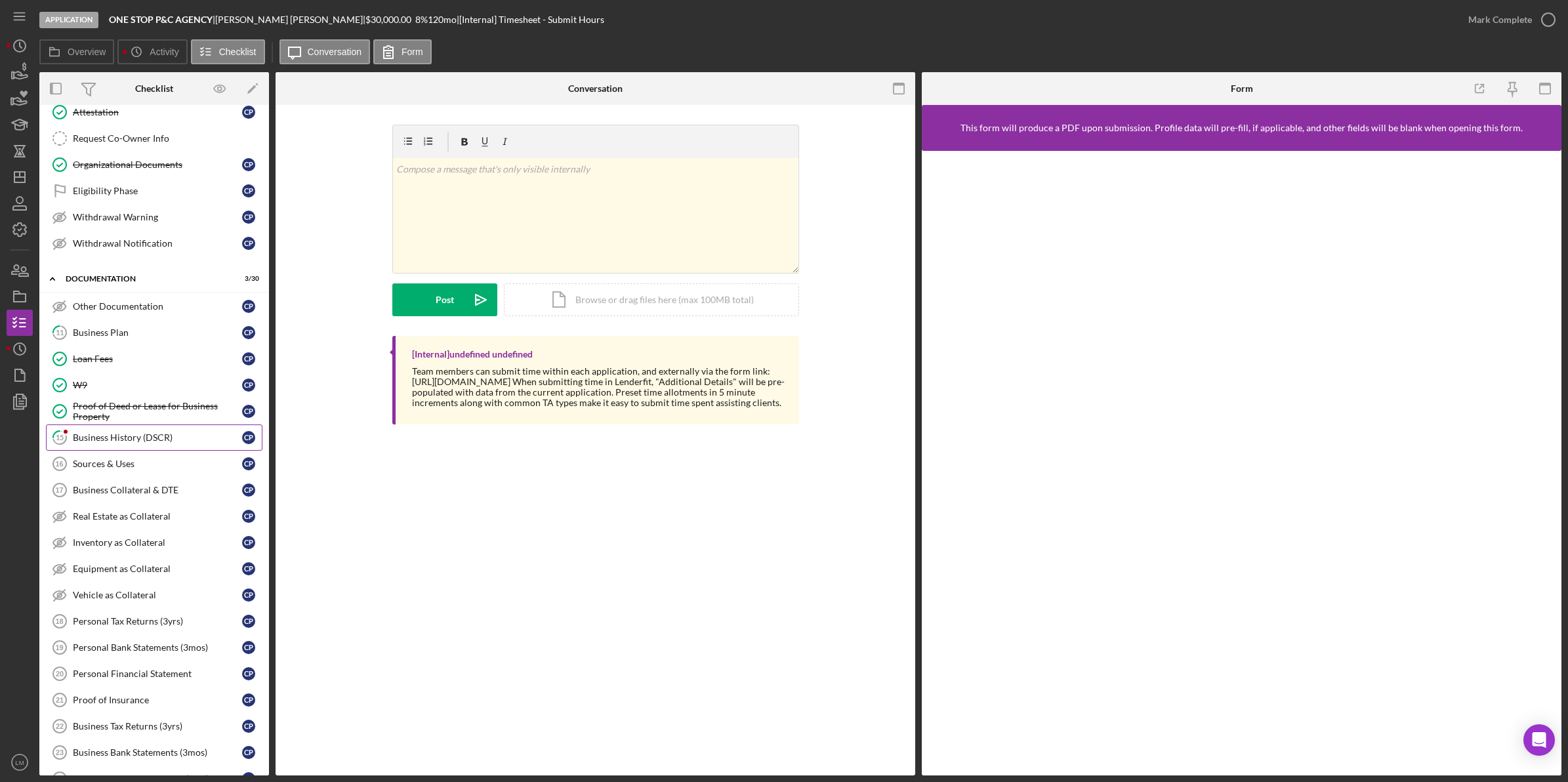
click at [141, 451] on link "15 Business History (DSCR) C P" at bounding box center [153, 438] width 216 height 27
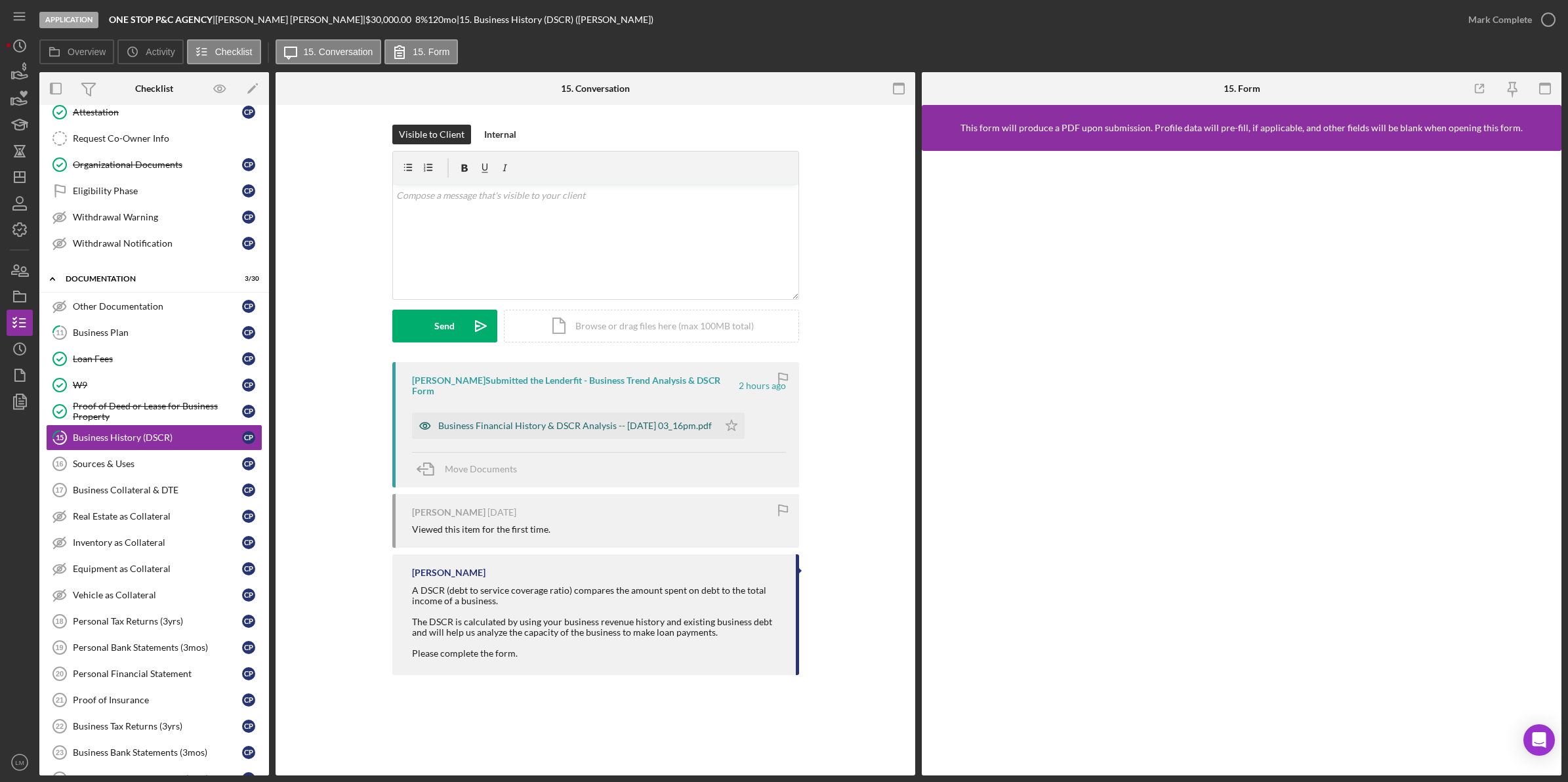
click at [576, 420] on div "Business Financial History & DSCR Analysis -- 2025-08-28 03_16pm.pdf" at bounding box center [575, 425] width 273 height 11
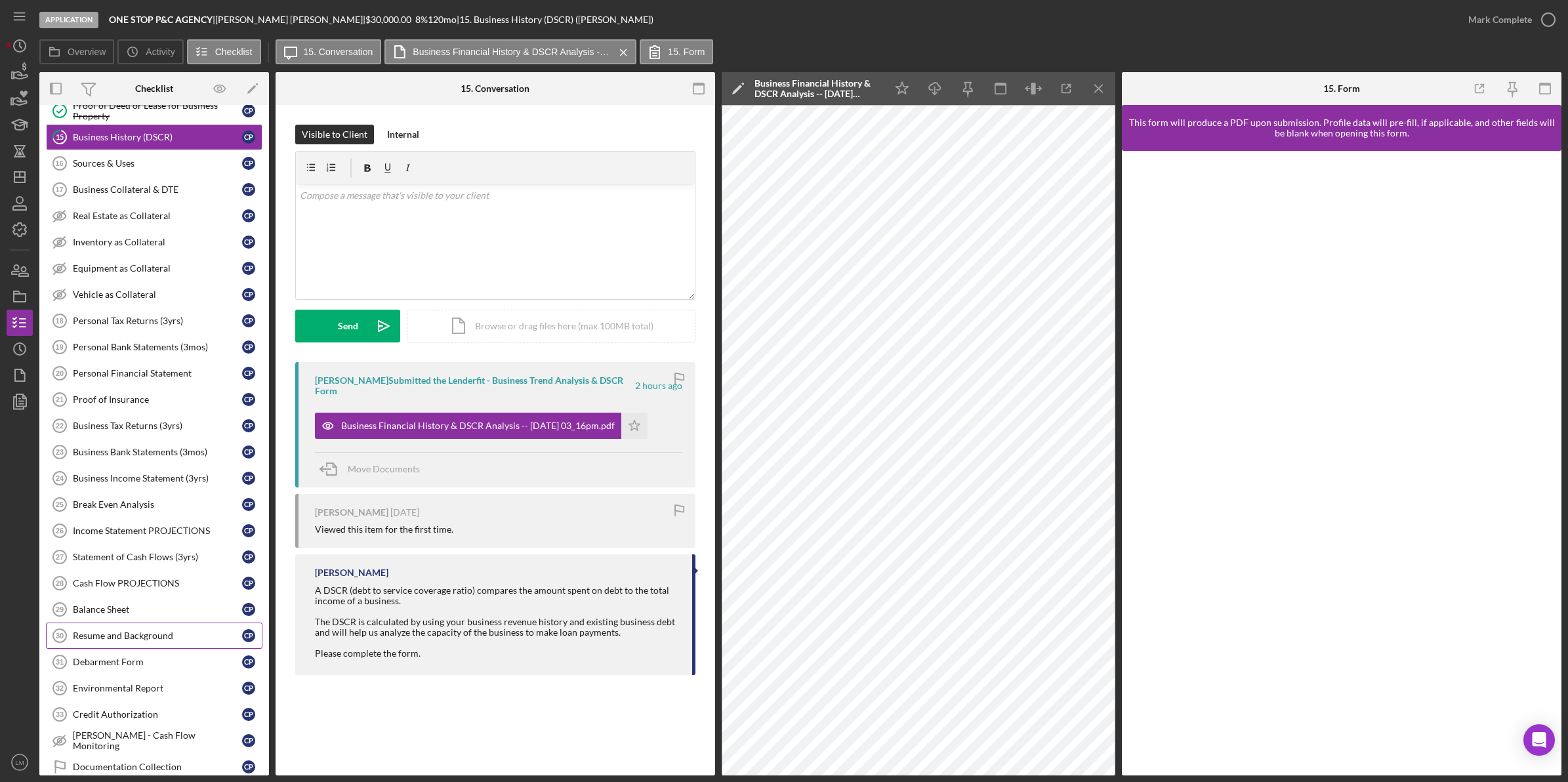
scroll to position [656, 0]
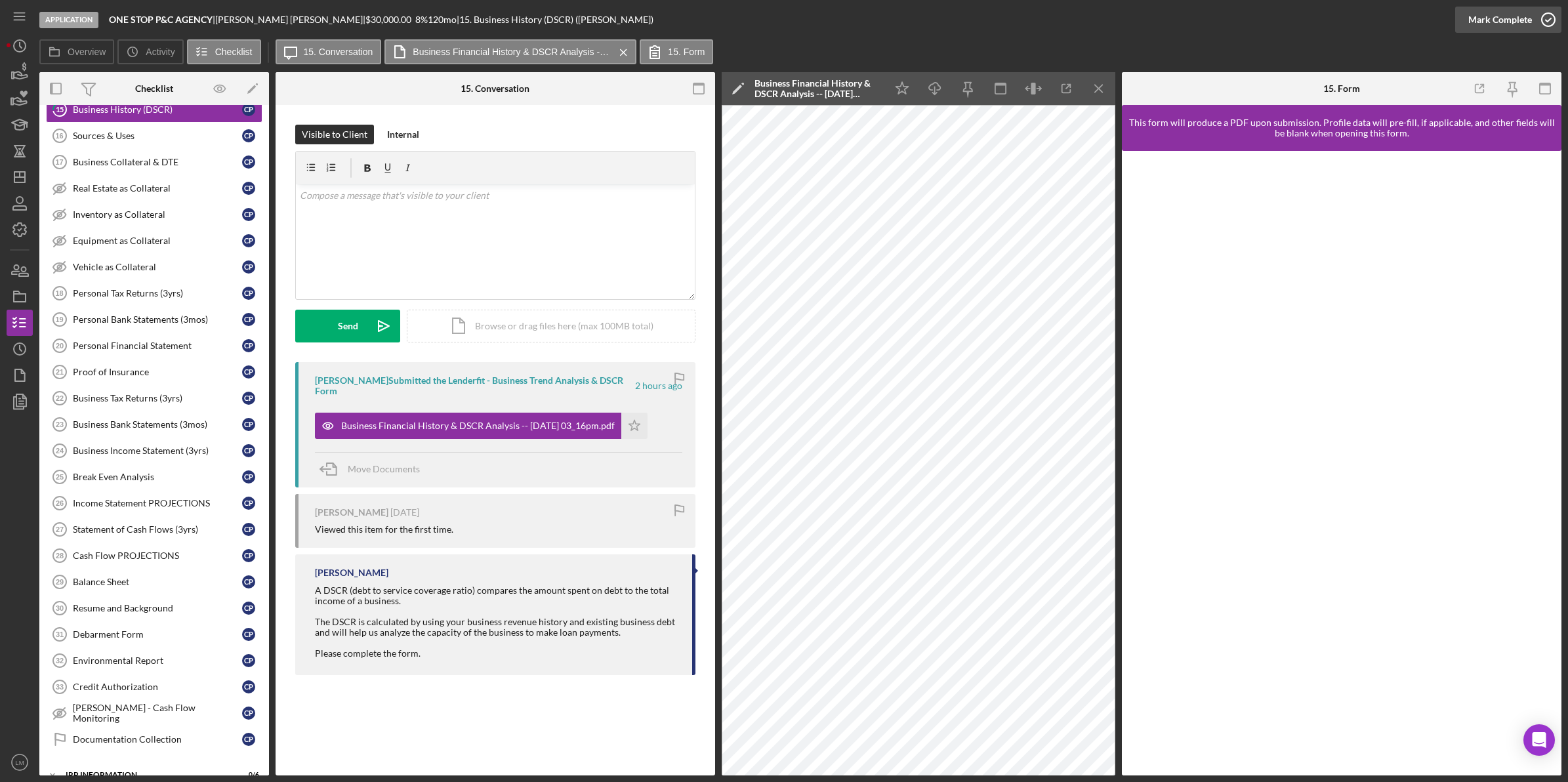
click at [1003, 17] on button "Mark Complete" at bounding box center [1508, 20] width 106 height 27
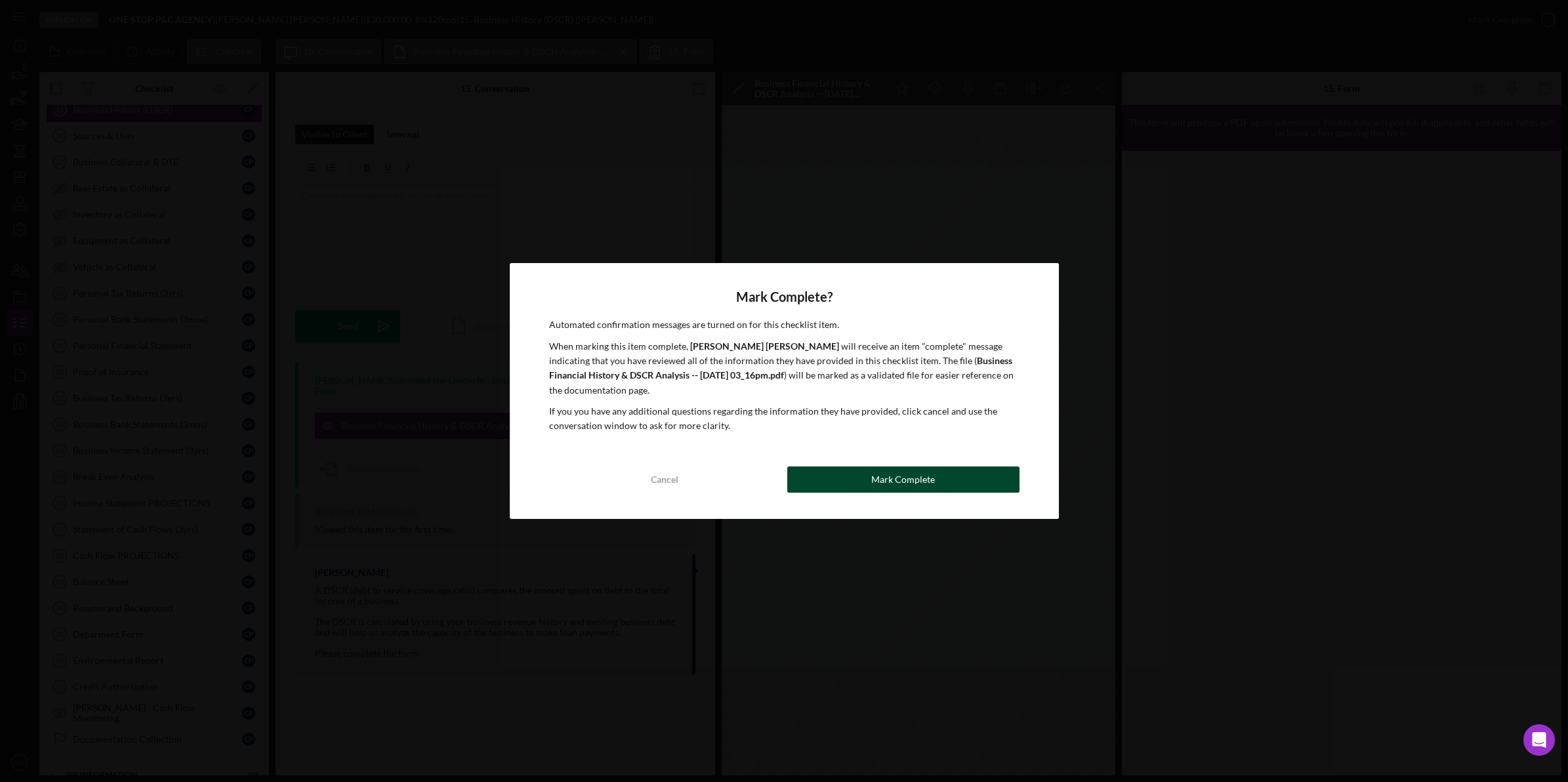
click at [864, 483] on button "Mark Complete" at bounding box center [903, 480] width 232 height 27
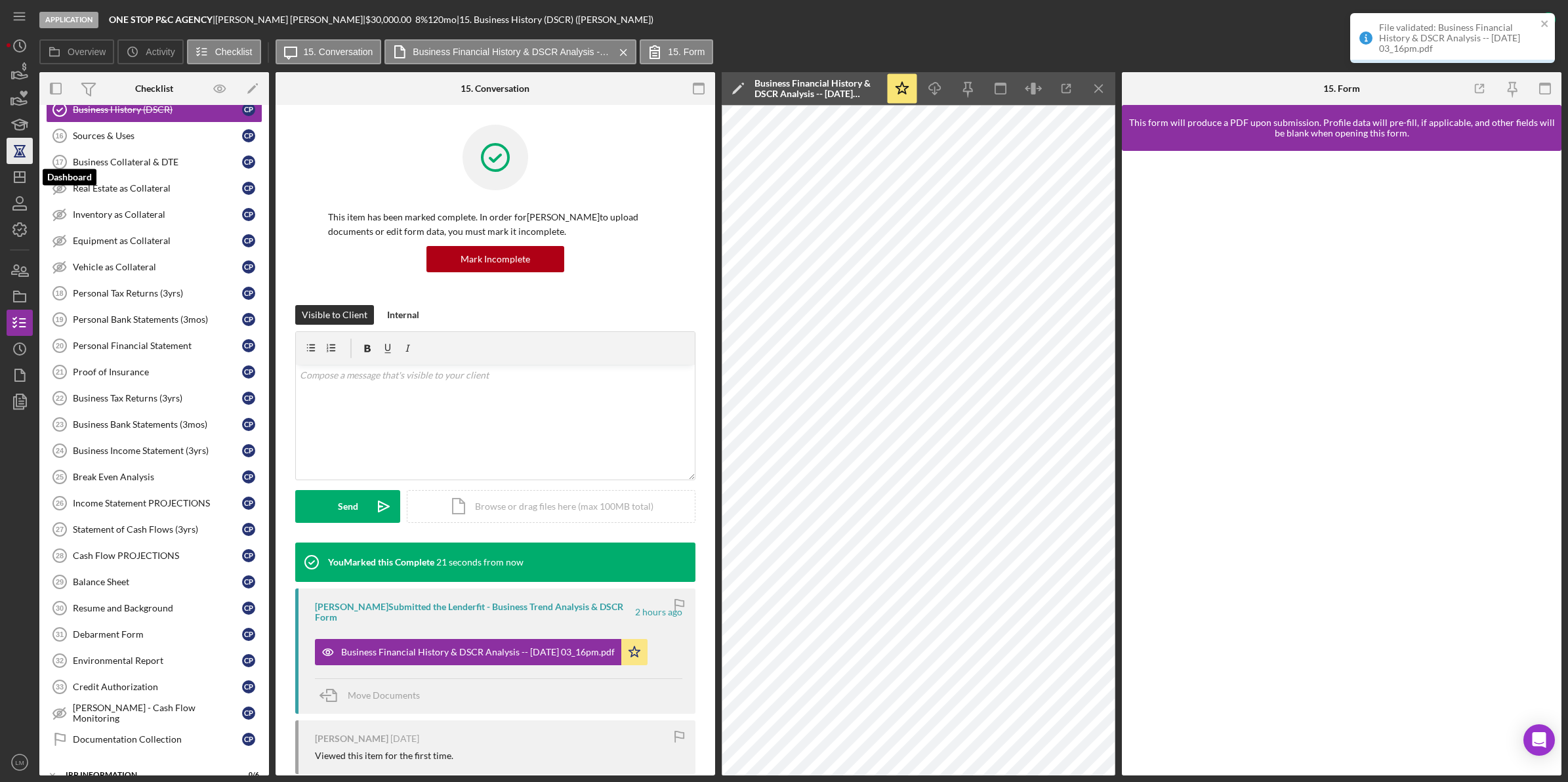
click at [8, 162] on icon "button" at bounding box center [20, 151] width 33 height 33
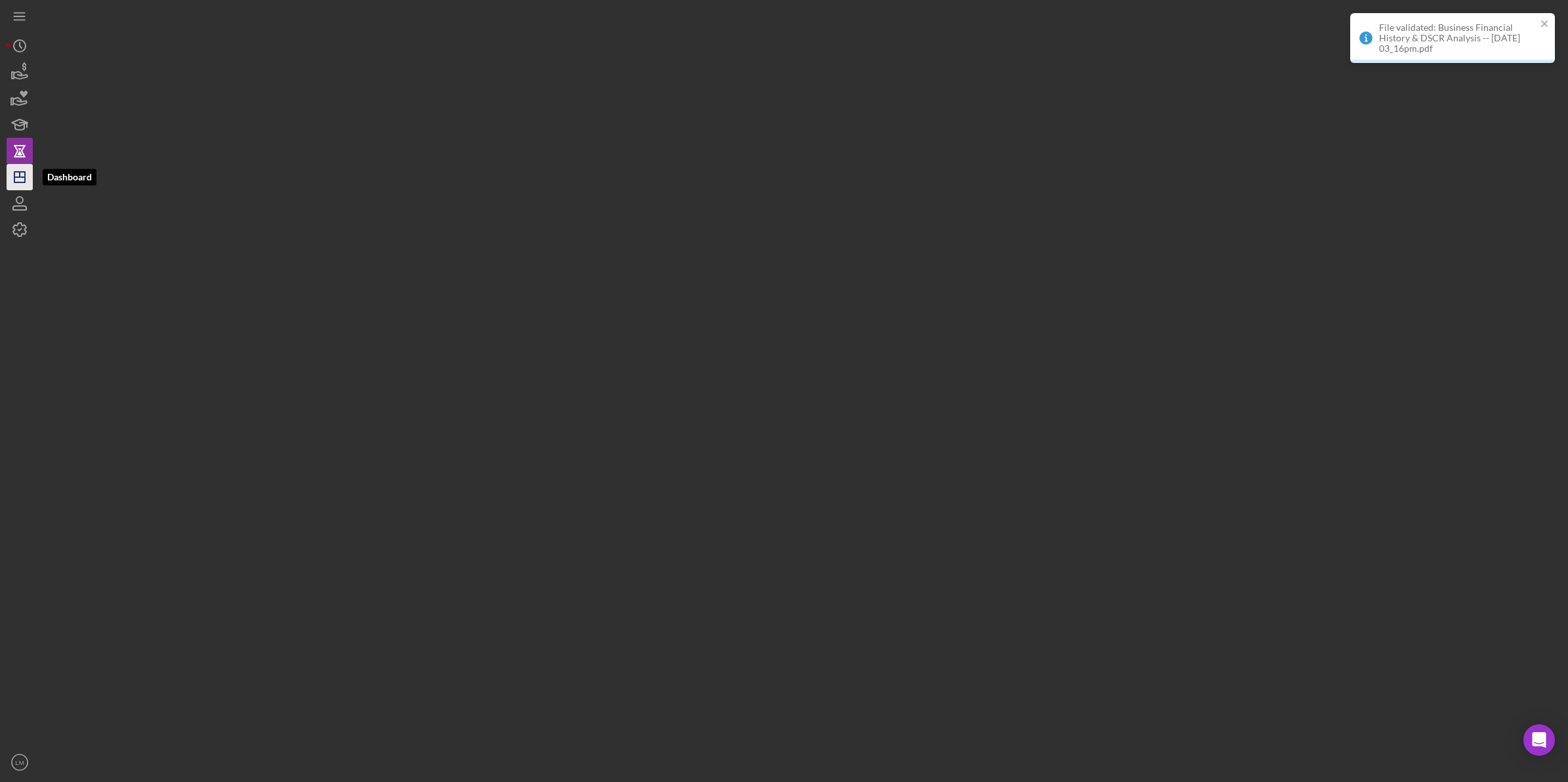
click at [15, 178] on icon "Icon/Dashboard" at bounding box center [20, 177] width 33 height 33
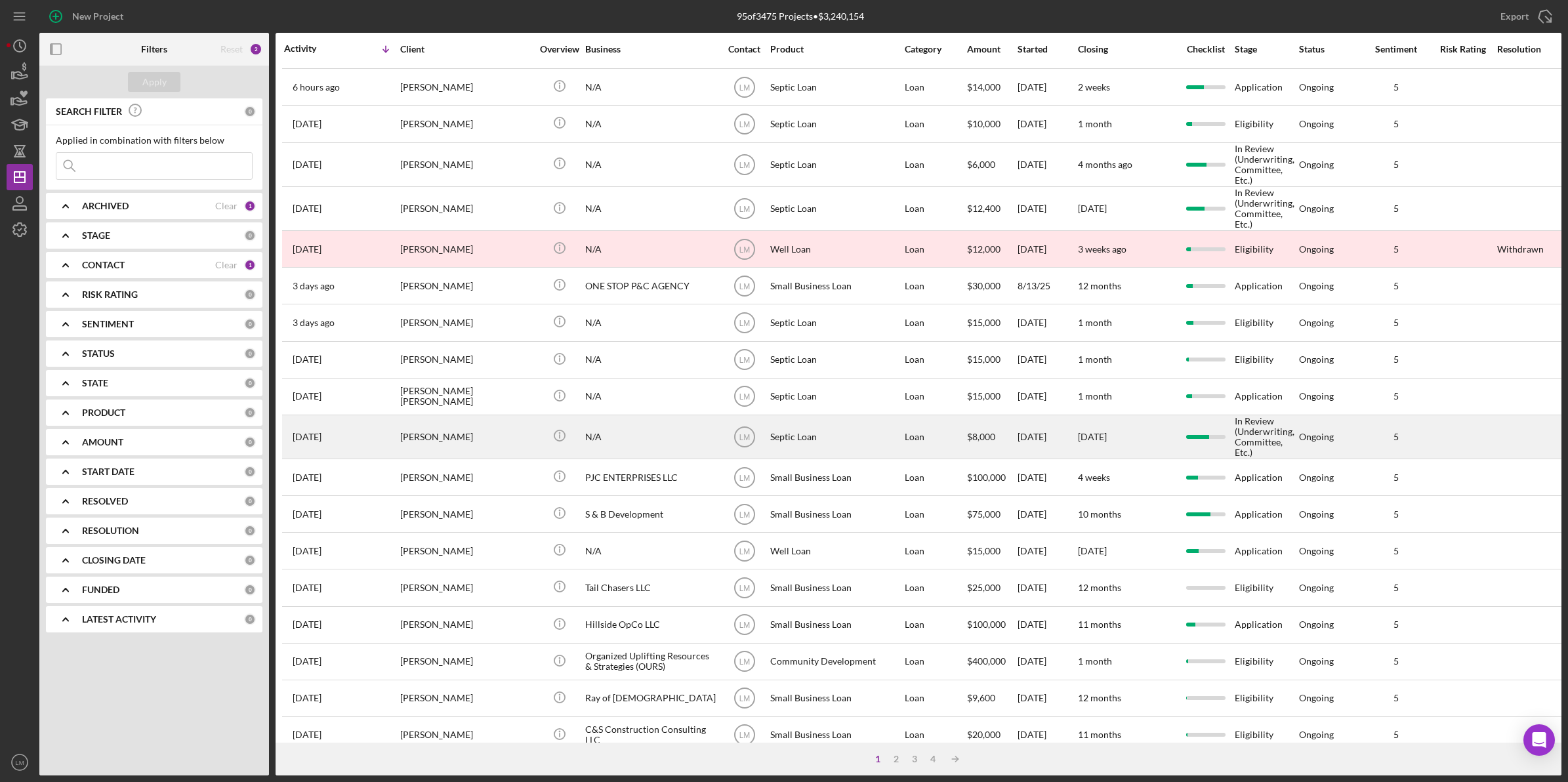
scroll to position [316, 0]
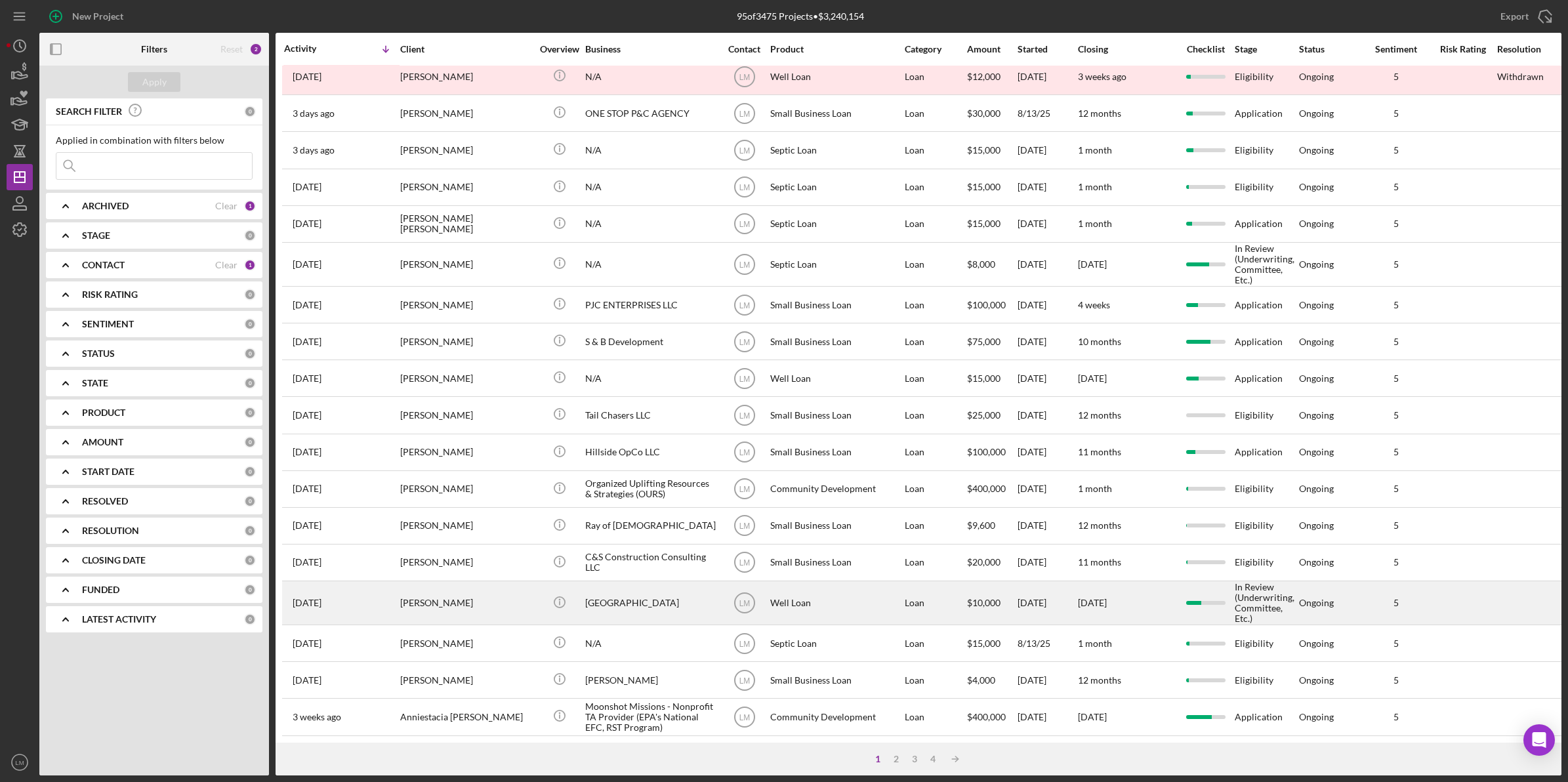
click at [615, 500] on div "[GEOGRAPHIC_DATA]" at bounding box center [651, 603] width 131 height 42
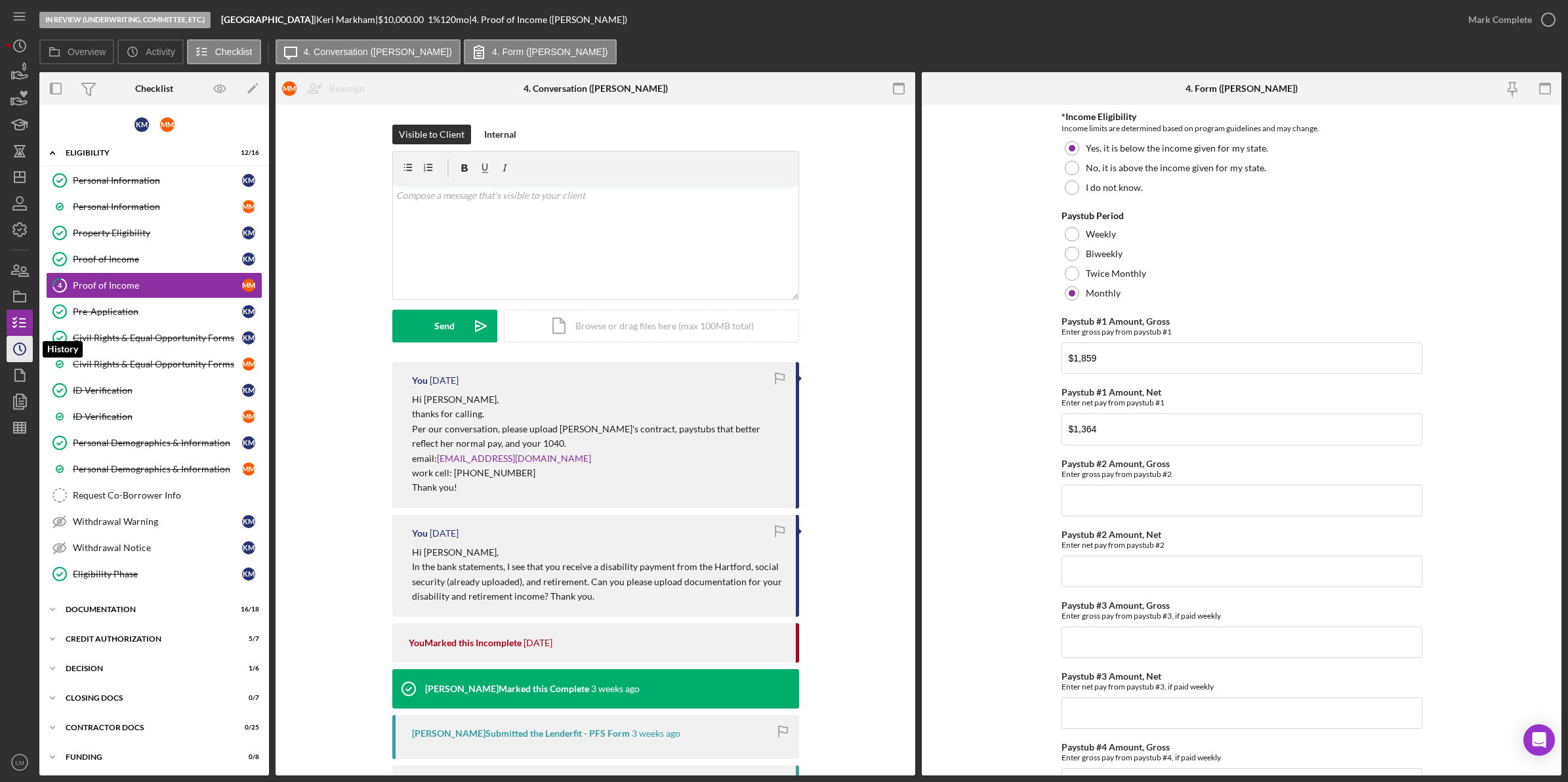
click at [21, 342] on icon "Icon/History" at bounding box center [20, 349] width 33 height 33
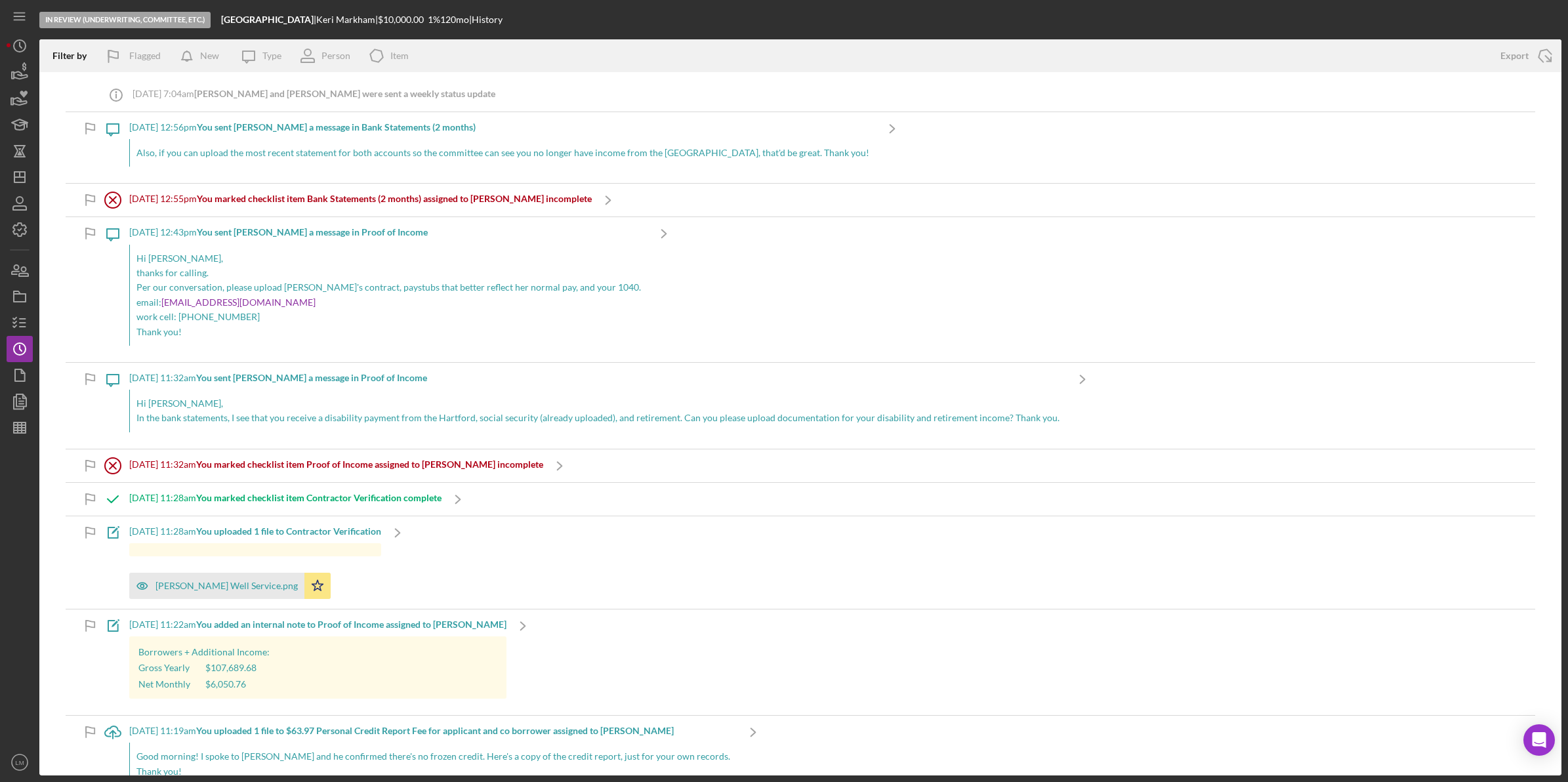
click at [341, 316] on p "work cell: 540.307.0709" at bounding box center [389, 317] width 505 height 14
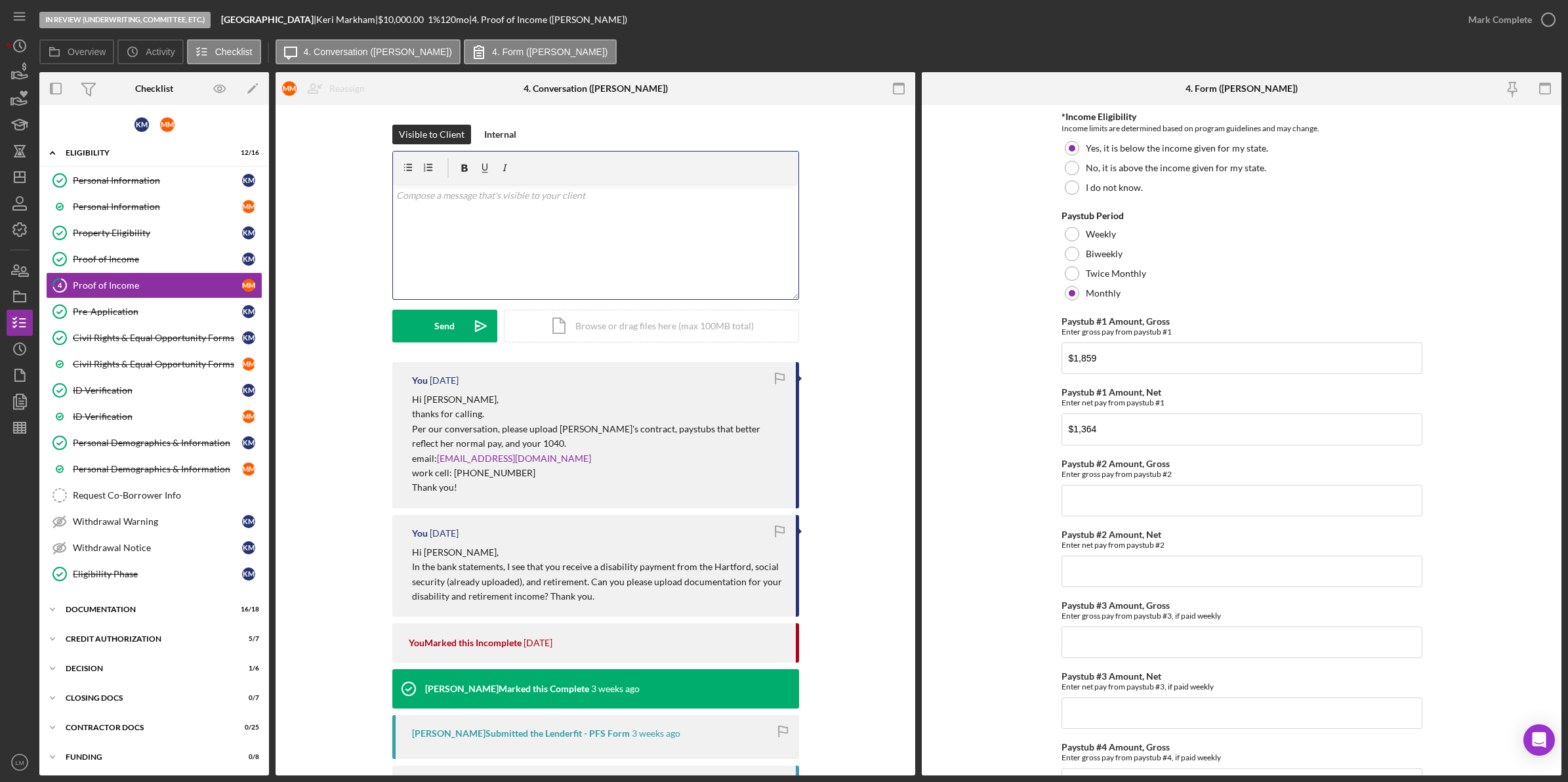
click at [503, 268] on div "v Color teal Color pink Remove color Add row above Add row below Add column bef…" at bounding box center [595, 241] width 405 height 115
click at [443, 326] on div "Send" at bounding box center [444, 327] width 21 height 33
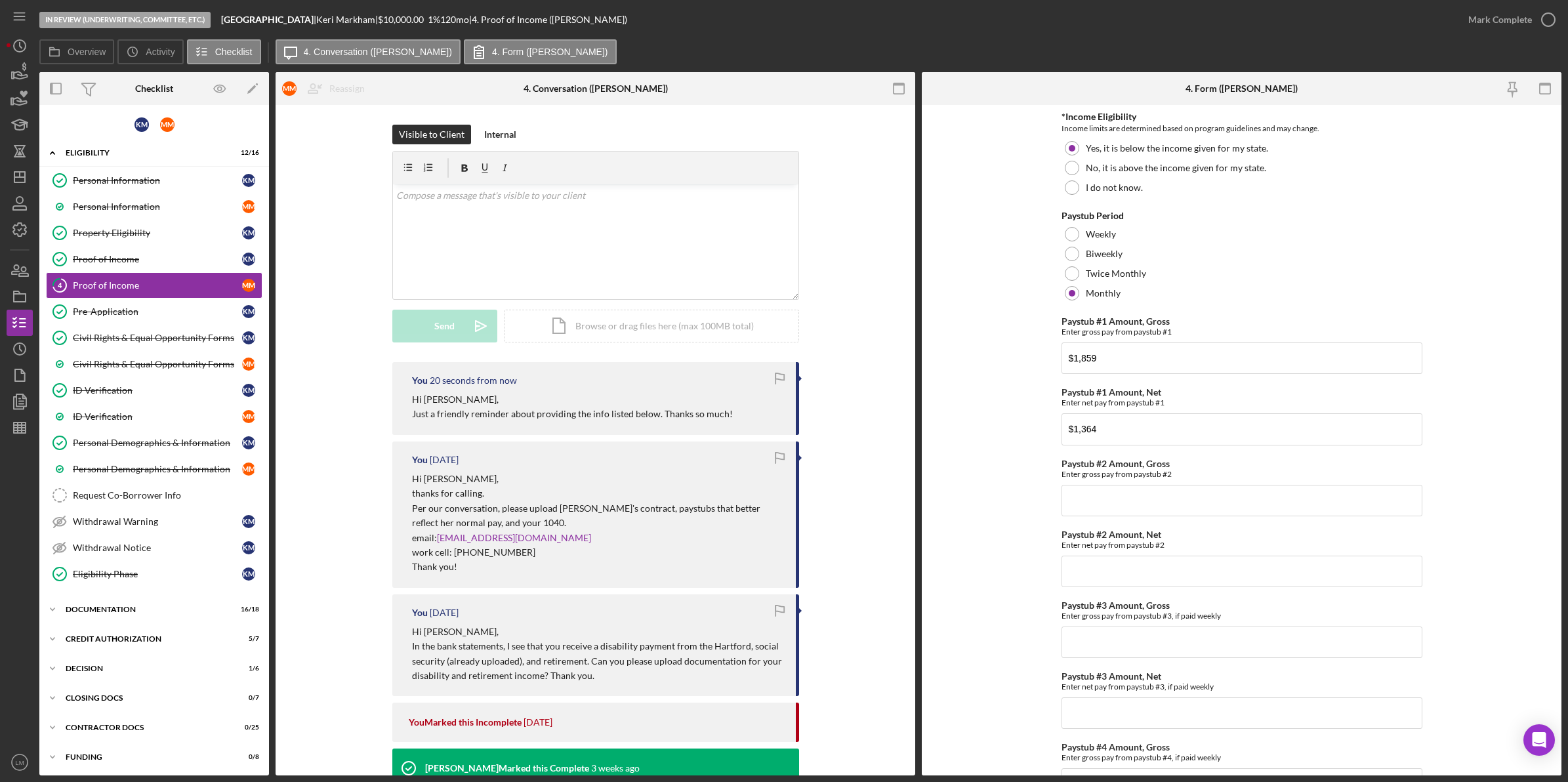
click at [353, 347] on div "Visible to Client Internal v Color teal Color pink Remove color Add row above A…" at bounding box center [595, 243] width 600 height 238
click at [17, 172] on polygon "button" at bounding box center [19, 177] width 11 height 11
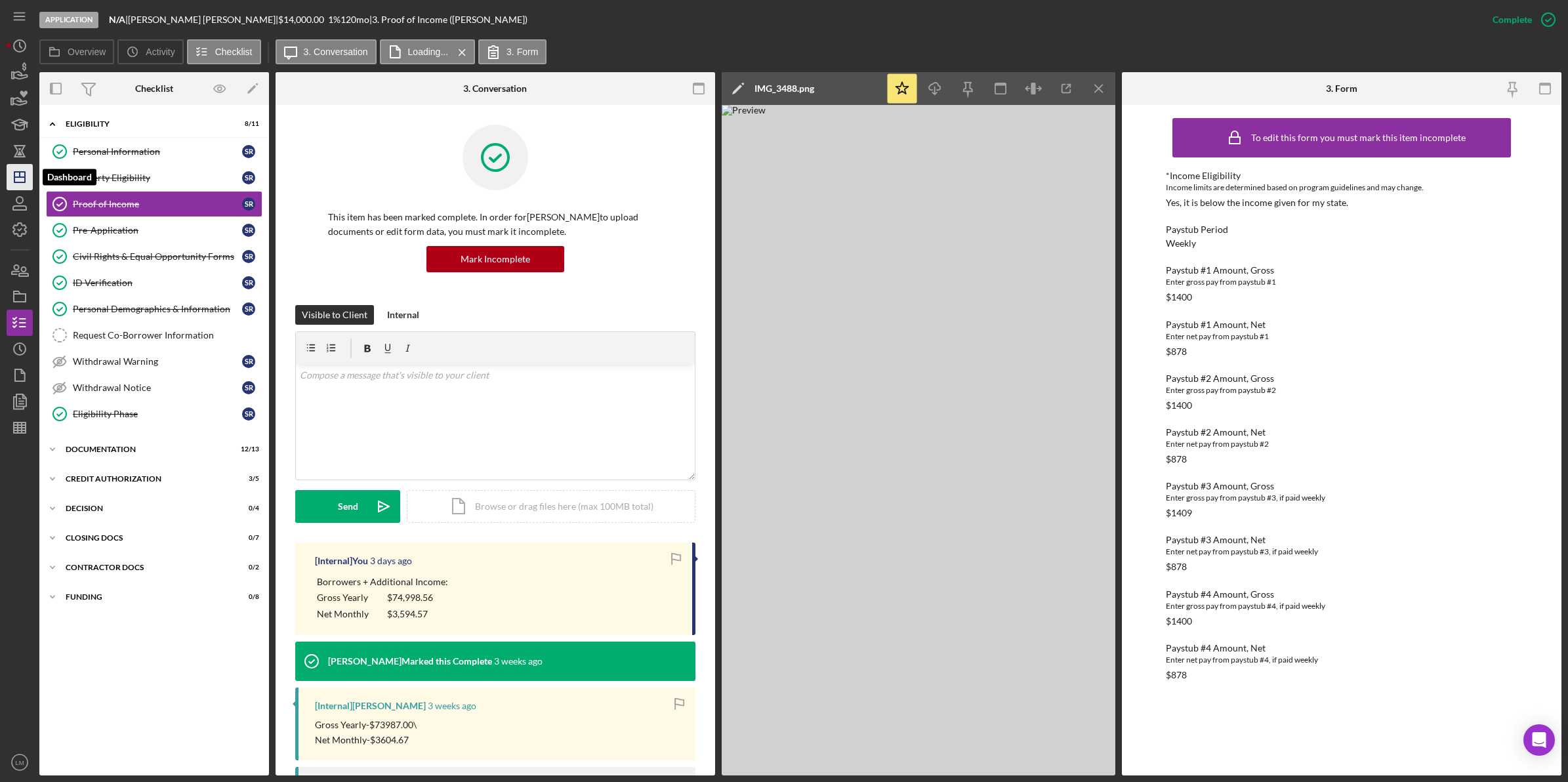
click at [24, 172] on polygon "button" at bounding box center [19, 177] width 11 height 11
